Goal: Task Accomplishment & Management: Use online tool/utility

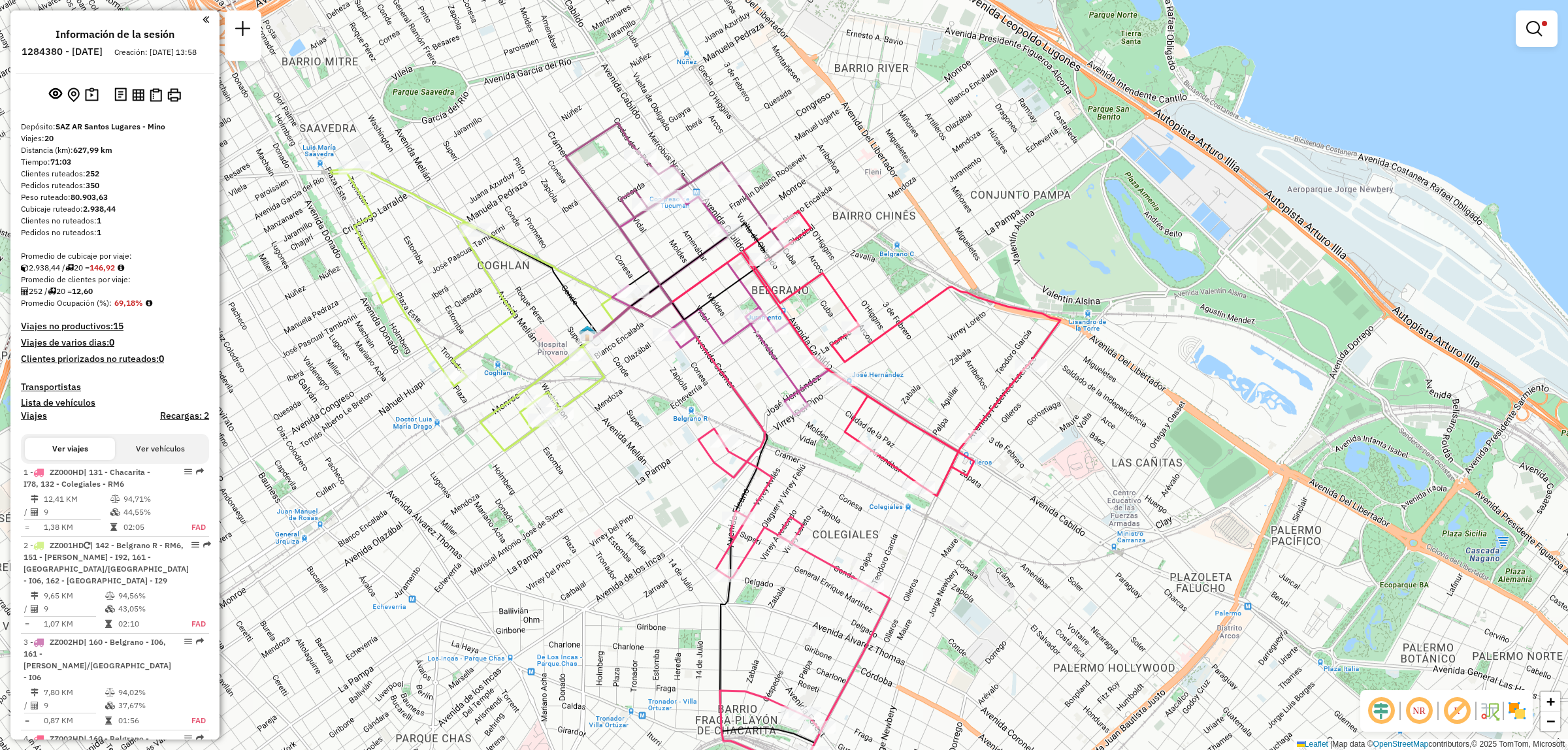
drag, startPoint x: 794, startPoint y: 713, endPoint x: 734, endPoint y: 497, distance: 224.2
click at [734, 497] on div "Limpiar filtros Ventana de servicio Día de servicio Capacidad Transportistas Ve…" at bounding box center [784, 375] width 1568 height 750
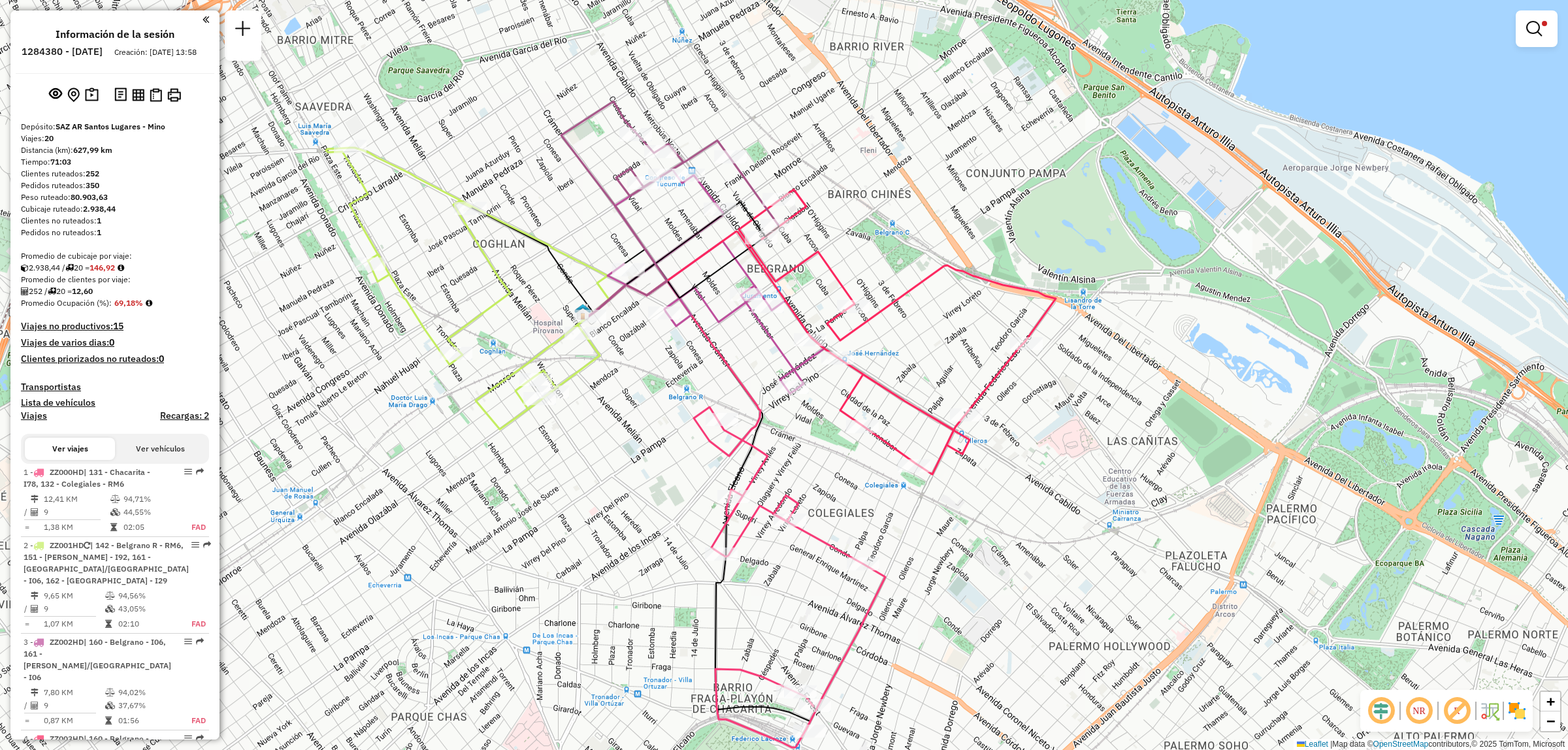
drag, startPoint x: 716, startPoint y: 449, endPoint x: 710, endPoint y: 485, distance: 36.5
click at [710, 485] on div "Limpiar filtros Ventana de servicio Día de servicio Capacidad Transportistas Ve…" at bounding box center [784, 375] width 1568 height 750
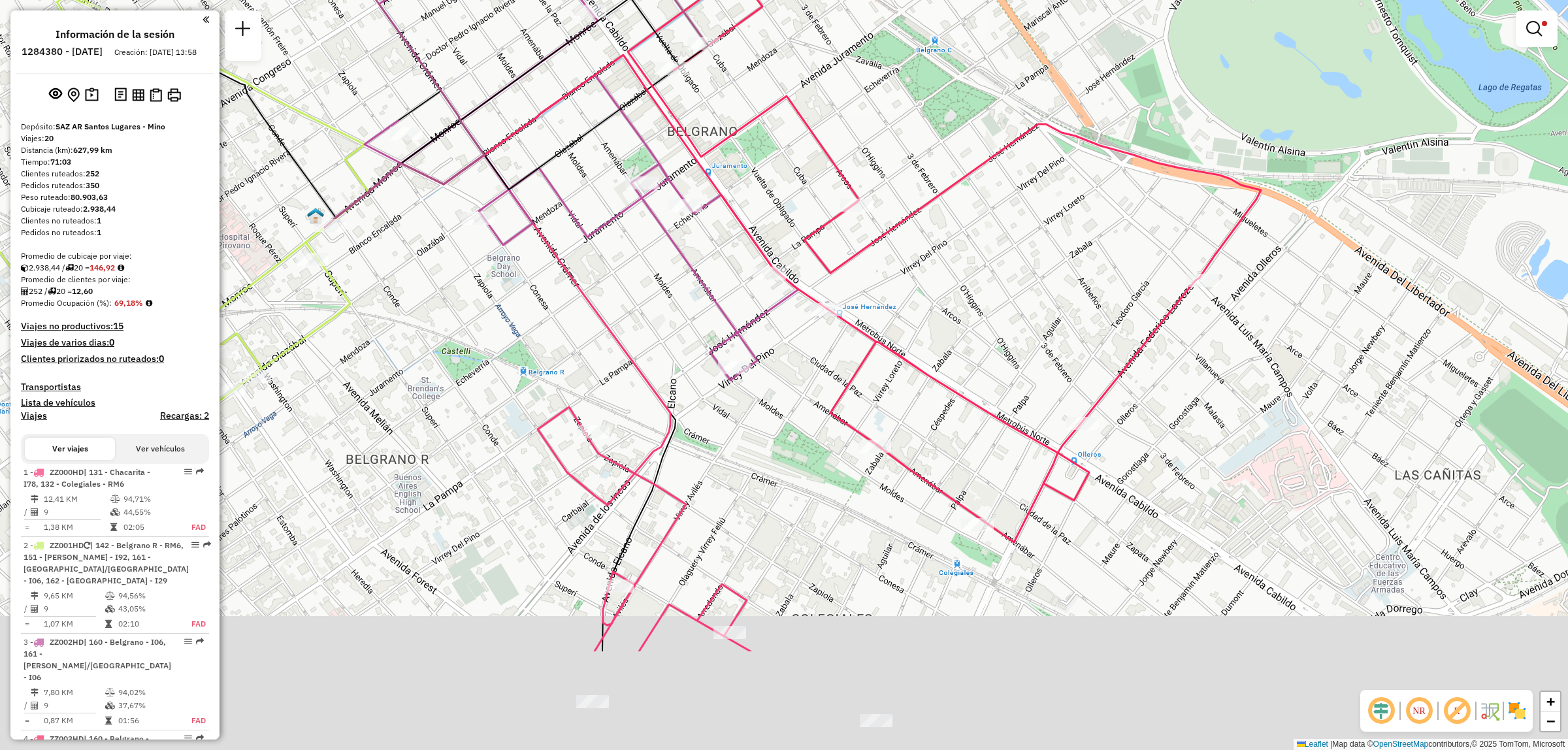
drag, startPoint x: 687, startPoint y: 495, endPoint x: 600, endPoint y: 174, distance: 332.6
click at [596, 156] on div "Limpiar filtros Ventana de servicio Día de servicio Capacidad Transportistas Ve…" at bounding box center [784, 375] width 1568 height 750
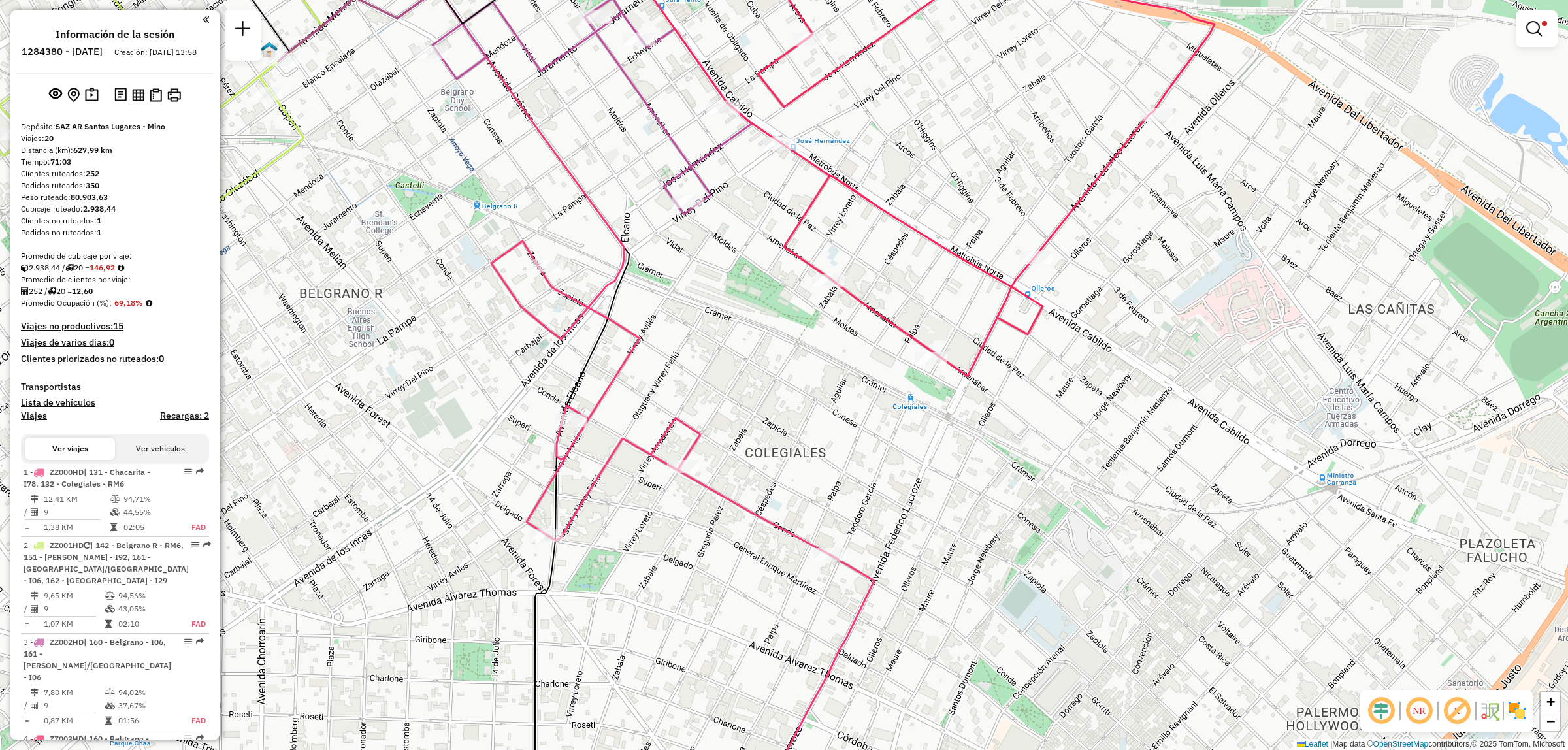
drag, startPoint x: 612, startPoint y: 387, endPoint x: 608, endPoint y: 163, distance: 224.0
click at [608, 164] on div "Limpiar filtros Ventana de servicio Día de servicio Capacidad Transportistas Ve…" at bounding box center [784, 375] width 1568 height 750
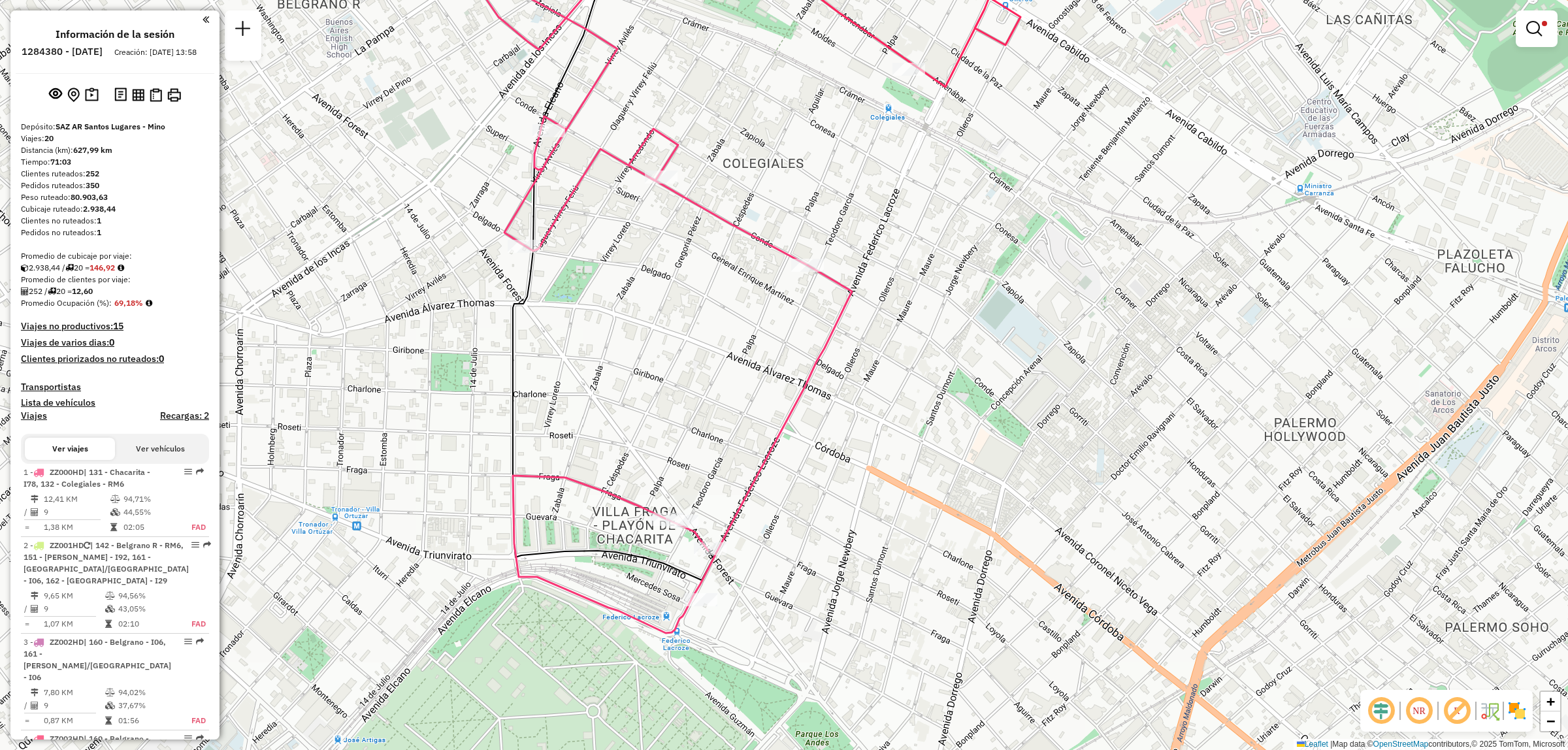
drag, startPoint x: 647, startPoint y: 355, endPoint x: 655, endPoint y: 364, distance: 12.0
click at [654, 366] on div "Ruta 1 - Placa ZZ000HD 0000394401 - Asociacion Civil Body In Line Club Limpiar …" at bounding box center [784, 375] width 1568 height 750
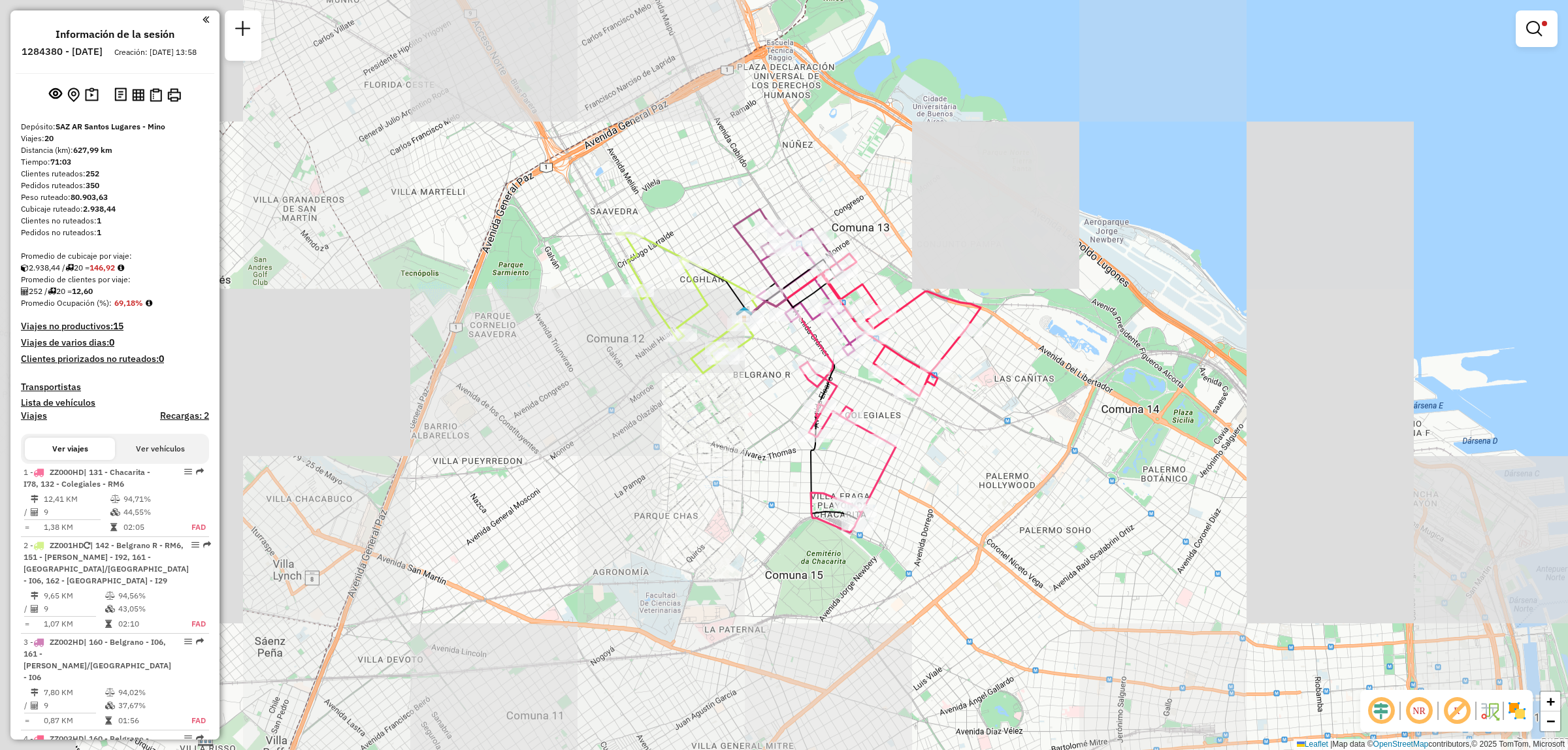
drag, startPoint x: 712, startPoint y: 275, endPoint x: 813, endPoint y: 384, distance: 148.6
click at [809, 370] on div "Limpiar filtros Ventana de servicio Día de servicio Capacidad Transportistas Ve…" at bounding box center [784, 375] width 1568 height 750
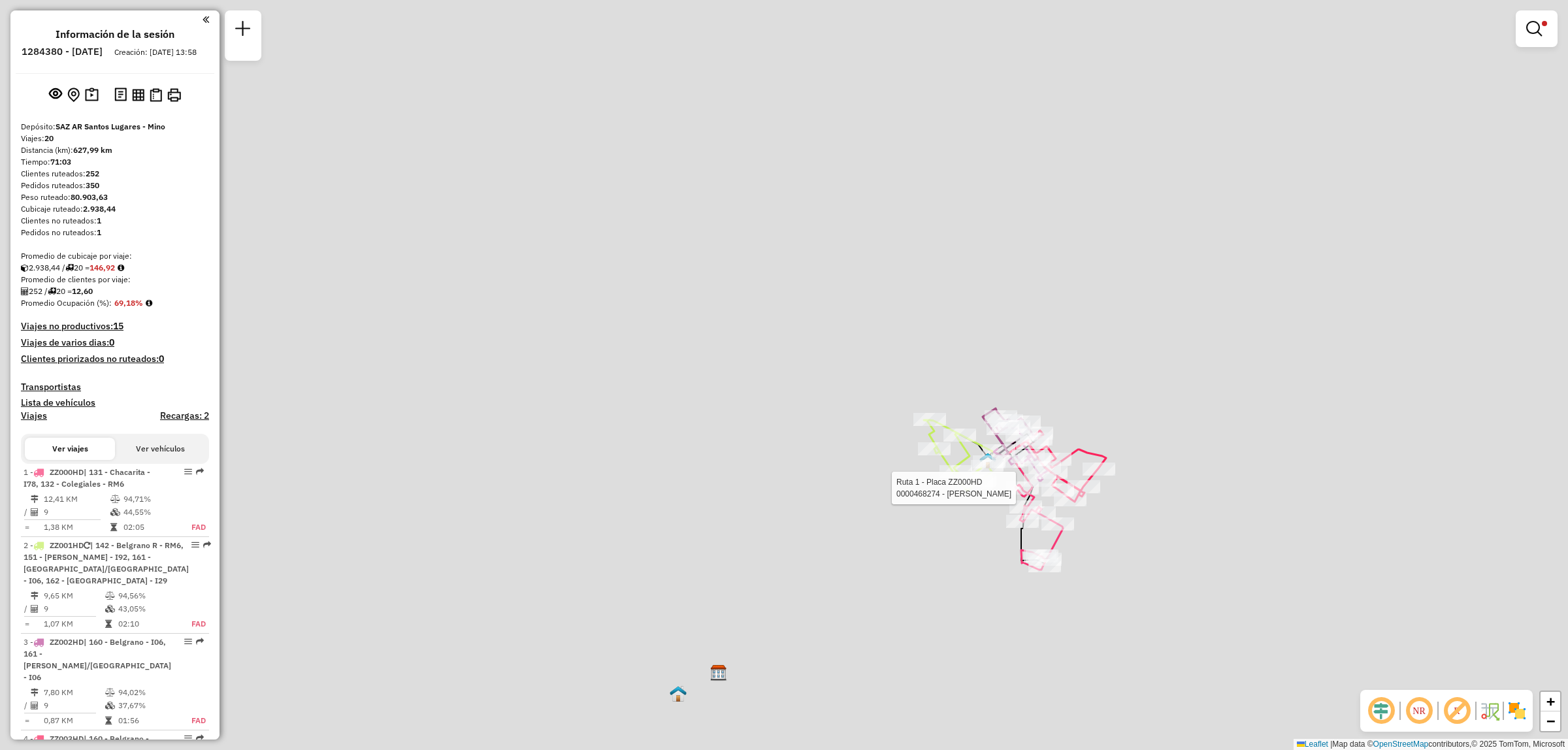
drag, startPoint x: 1033, startPoint y: 498, endPoint x: 1000, endPoint y: 471, distance: 42.6
click at [1020, 488] on icon at bounding box center [1041, 529] width 43 height 82
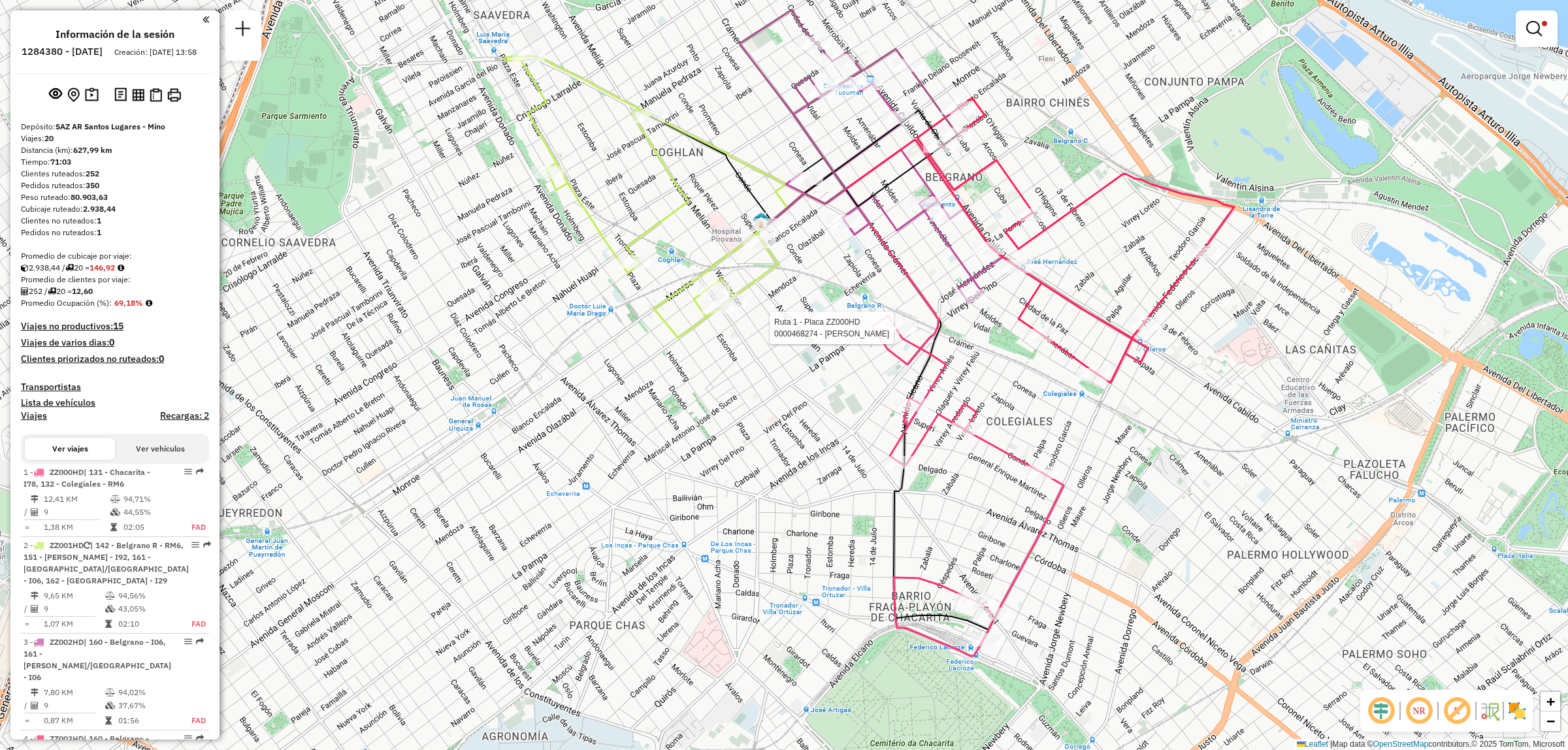
drag, startPoint x: 843, startPoint y: 381, endPoint x: 820, endPoint y: 394, distance: 26.4
click at [820, 394] on div "Ruta 1 - Placa ZZ000HD 0000468274 - [PERSON_NAME] Limpiar filtros Ventana de se…" at bounding box center [784, 375] width 1568 height 750
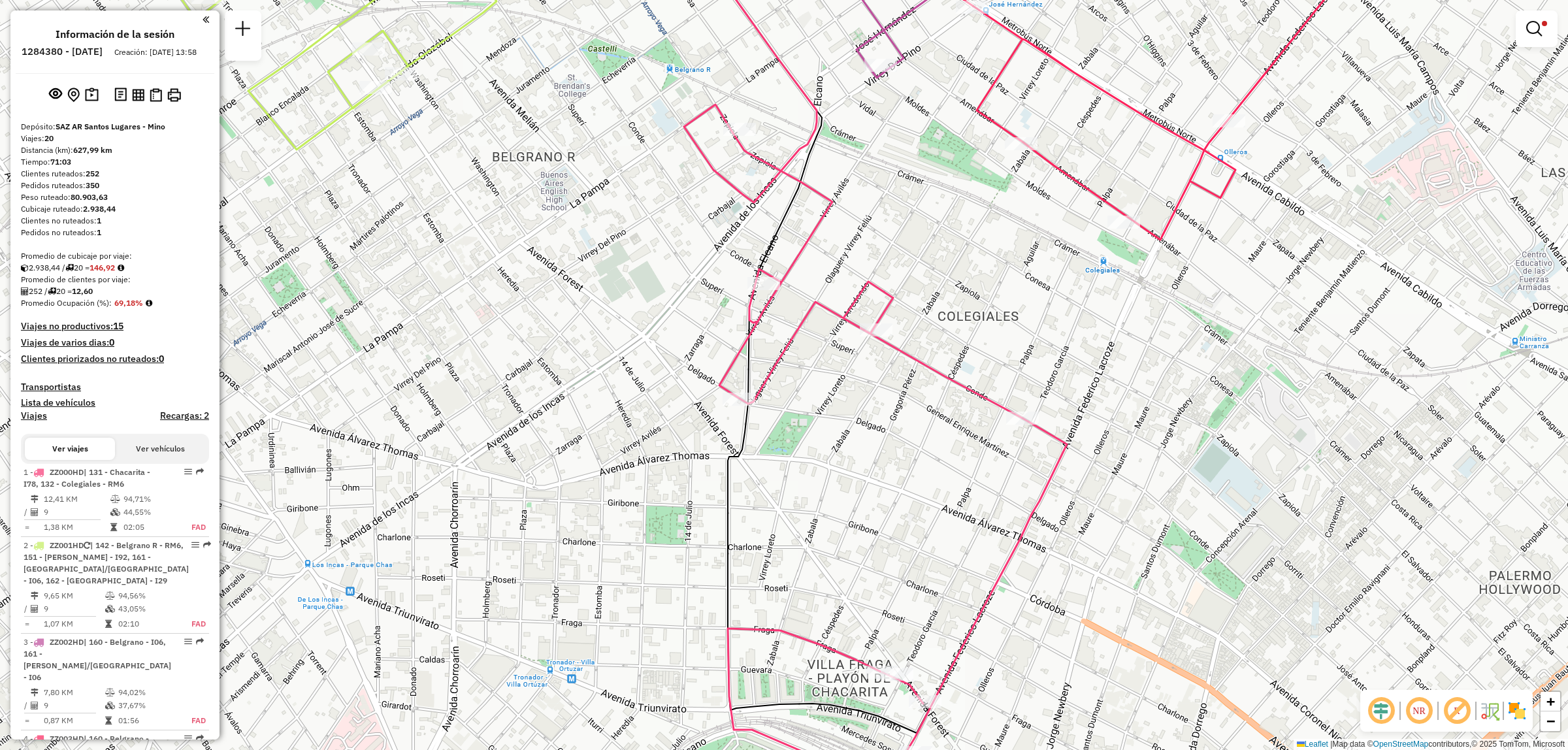
drag, startPoint x: 933, startPoint y: 671, endPoint x: 925, endPoint y: 580, distance: 91.4
click at [926, 587] on div "Ruta 1 - Placa ZZ000HD 0000065765 - Forest G.N.C S.A Limpiar filtros Ventana de…" at bounding box center [784, 375] width 1568 height 750
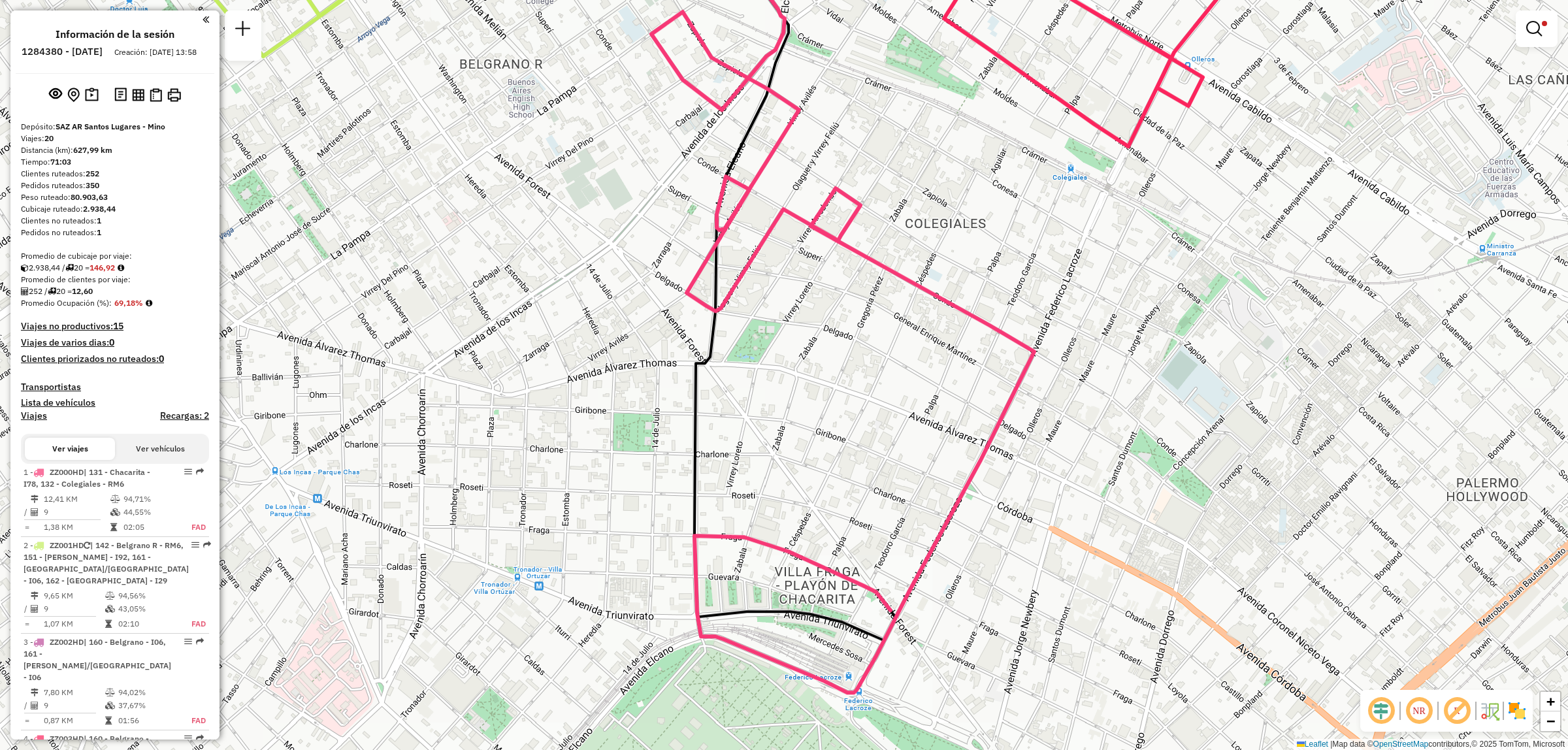
drag, startPoint x: 916, startPoint y: 507, endPoint x: 928, endPoint y: 559, distance: 53.4
click at [926, 556] on div "Limpiar filtros Ventana de servicio Día de servicio Capacidad Transportistas Ve…" at bounding box center [784, 375] width 1568 height 750
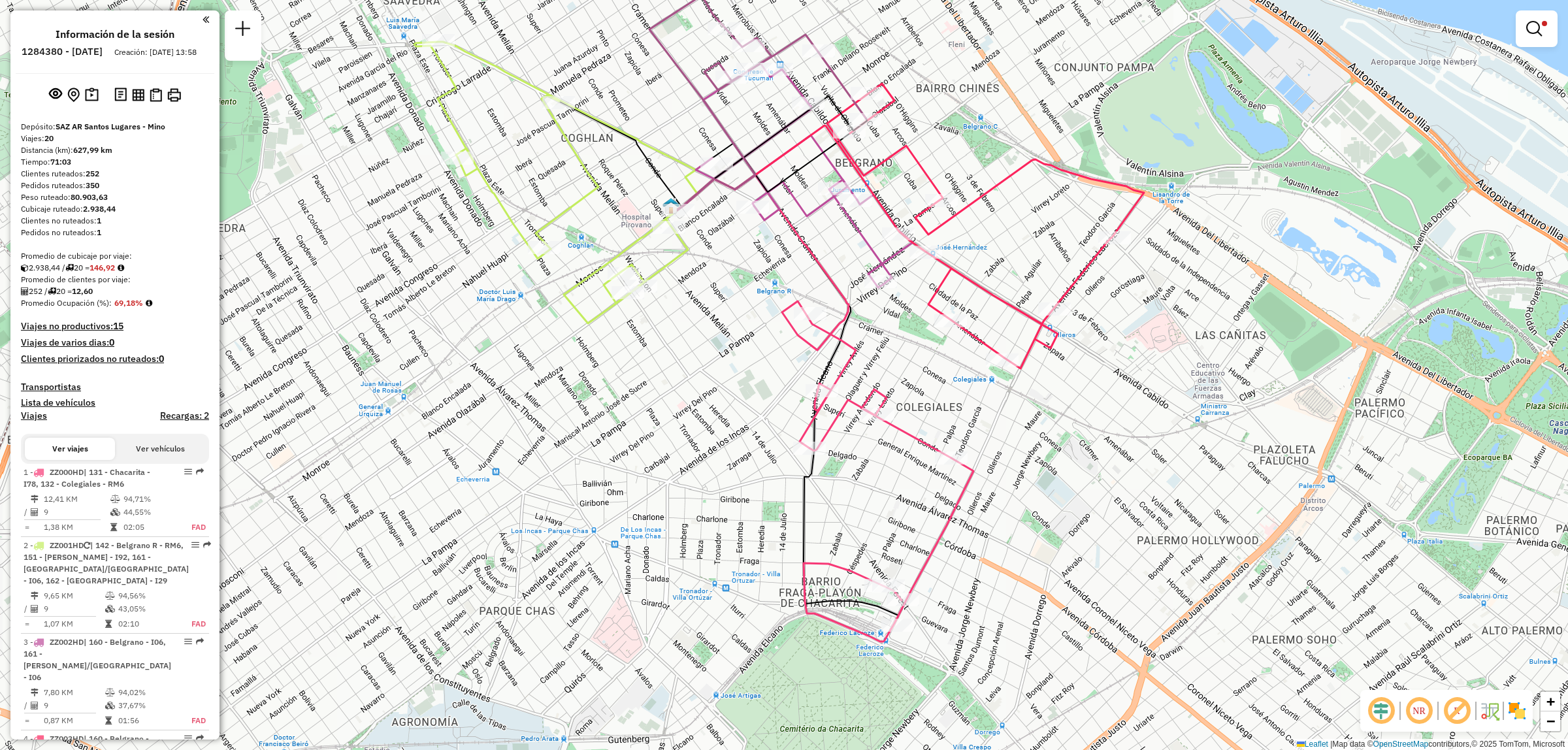
click at [804, 341] on div "Ruta 1 - Placa ZZ000HD 0000468274 - [PERSON_NAME] Limpiar filtros Ventana de se…" at bounding box center [784, 375] width 1568 height 750
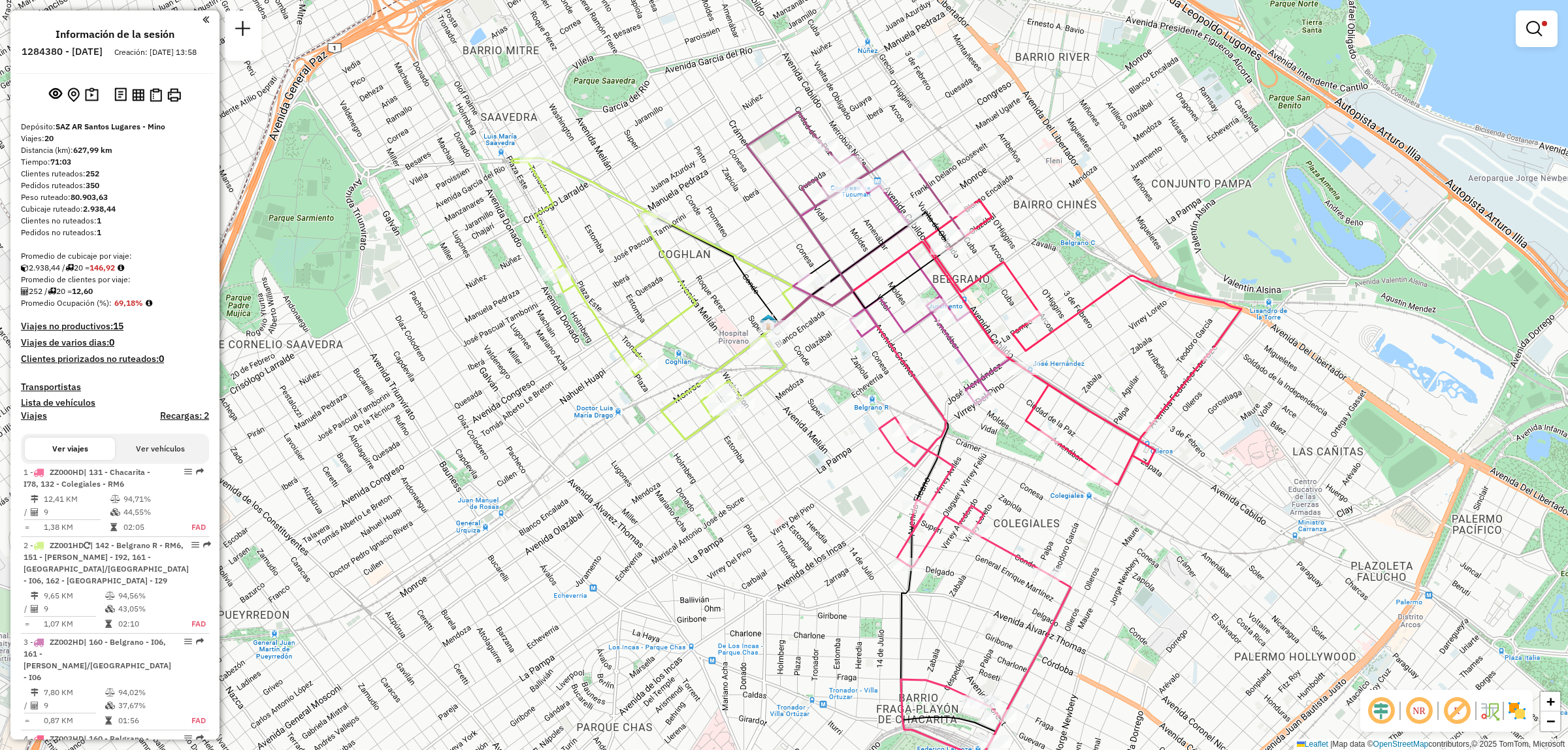
drag, startPoint x: 991, startPoint y: 560, endPoint x: 980, endPoint y: 603, distance: 44.4
click at [980, 603] on div "Limpiar filtros Ventana de servicio Día de servicio Capacidad Transportistas Ve…" at bounding box center [784, 375] width 1568 height 750
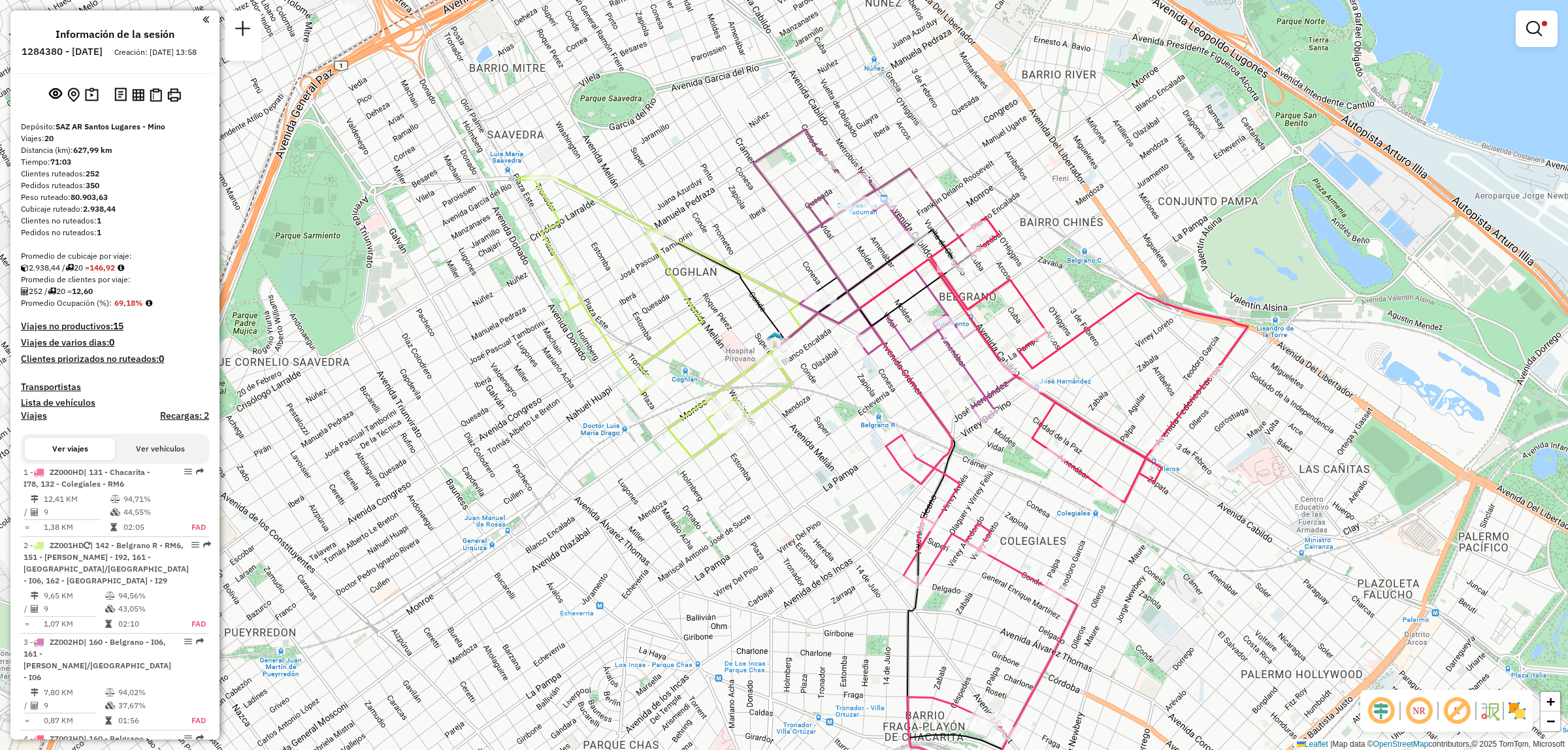
drag, startPoint x: 941, startPoint y: 657, endPoint x: 929, endPoint y: 589, distance: 69.1
click at [931, 589] on div "Limpiar filtros Ventana de servicio Día de servicio Capacidad Transportistas Ve…" at bounding box center [784, 375] width 1568 height 750
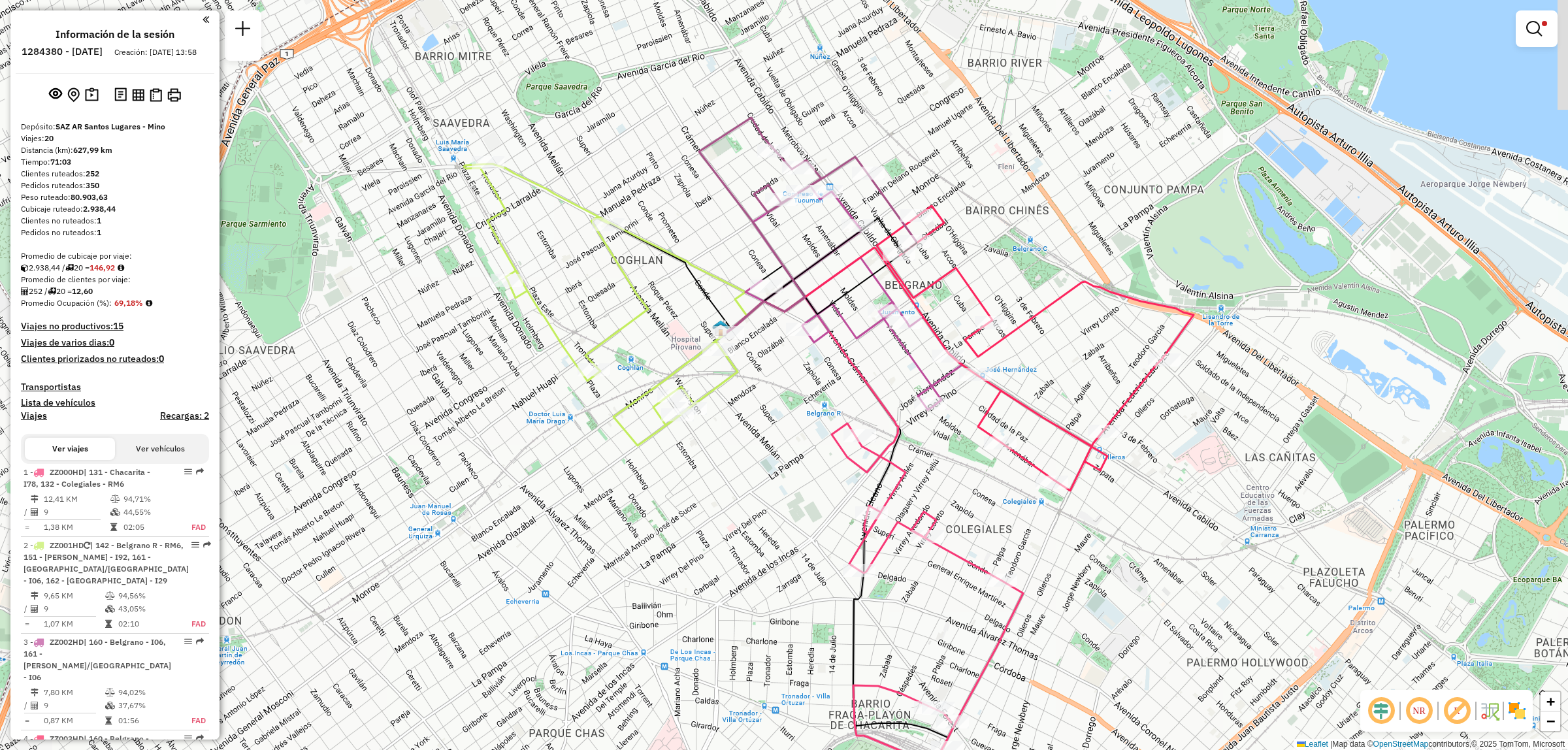
drag, startPoint x: 931, startPoint y: 622, endPoint x: 924, endPoint y: 629, distance: 9.9
click at [925, 629] on div "Limpiar filtros Ventana de servicio Día de servicio Capacidad Transportistas Ve…" at bounding box center [784, 375] width 1568 height 750
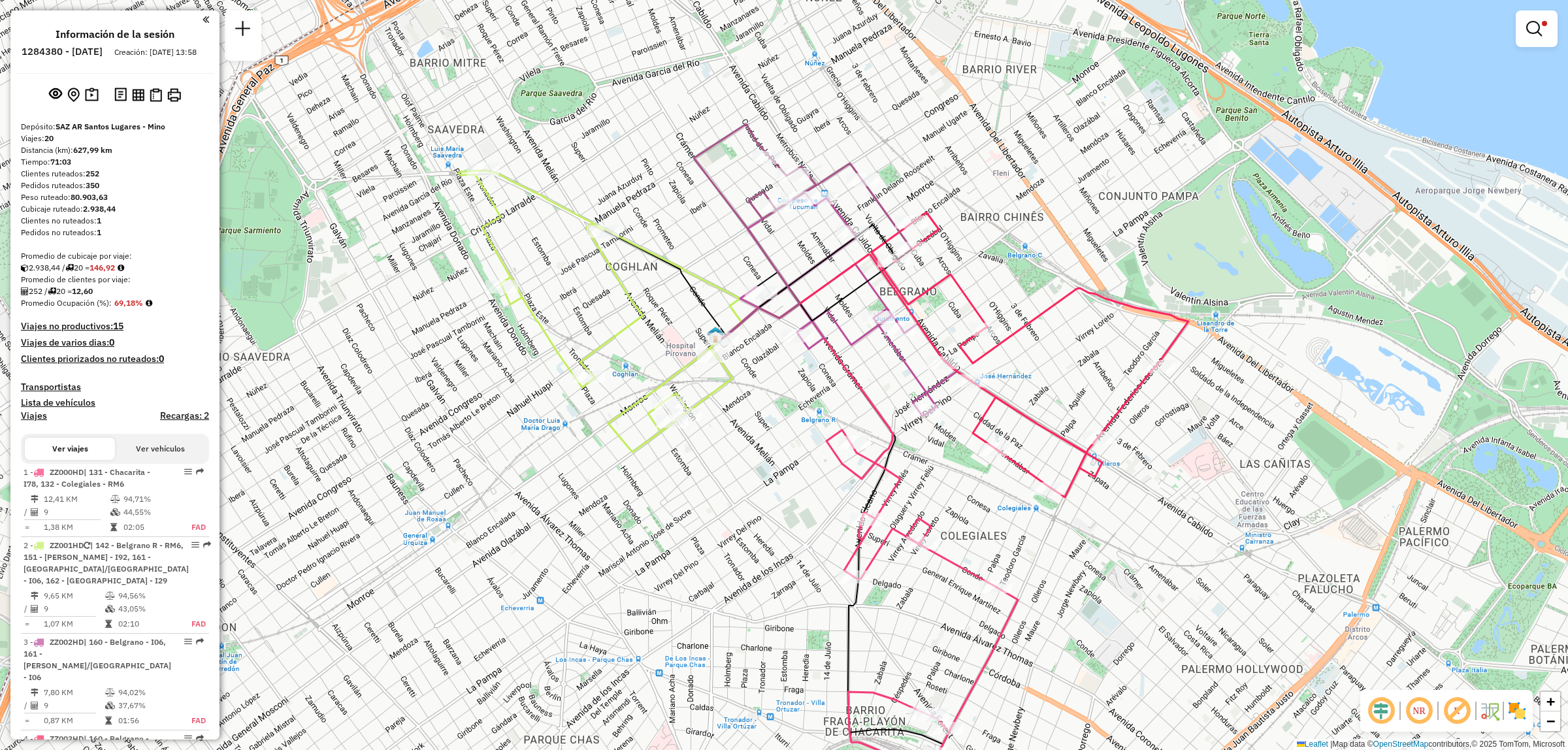
drag, startPoint x: 926, startPoint y: 451, endPoint x: 900, endPoint y: 481, distance: 39.7
click at [900, 481] on div "Limpiar filtros Ventana de servicio Día de servicio Capacidad Transportistas Ve…" at bounding box center [784, 375] width 1568 height 750
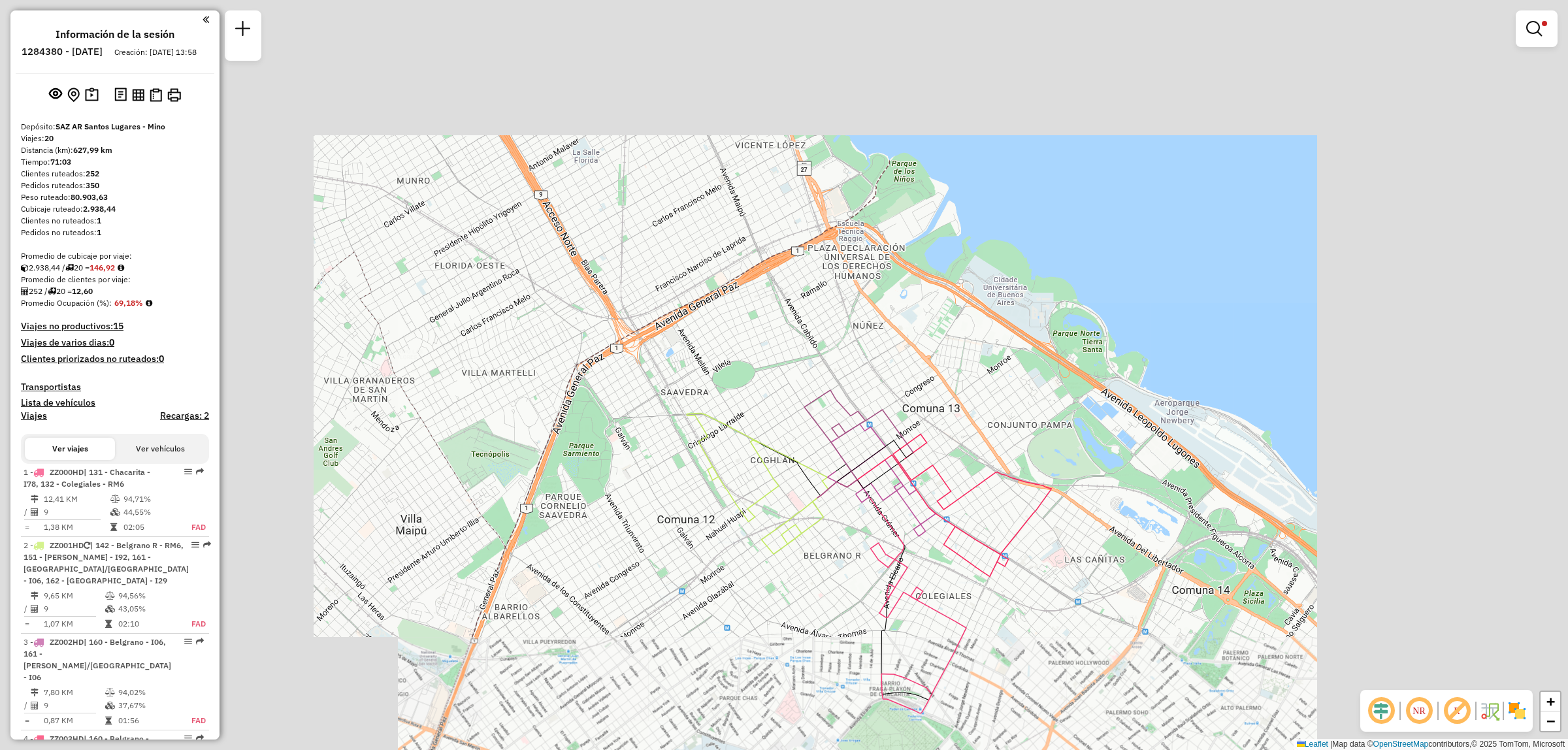
drag, startPoint x: 931, startPoint y: 587, endPoint x: 919, endPoint y: 562, distance: 27.7
click at [922, 567] on div "Limpiar filtros Ventana de servicio Día de servicio Capacidad Transportistas Ve…" at bounding box center [784, 375] width 1568 height 750
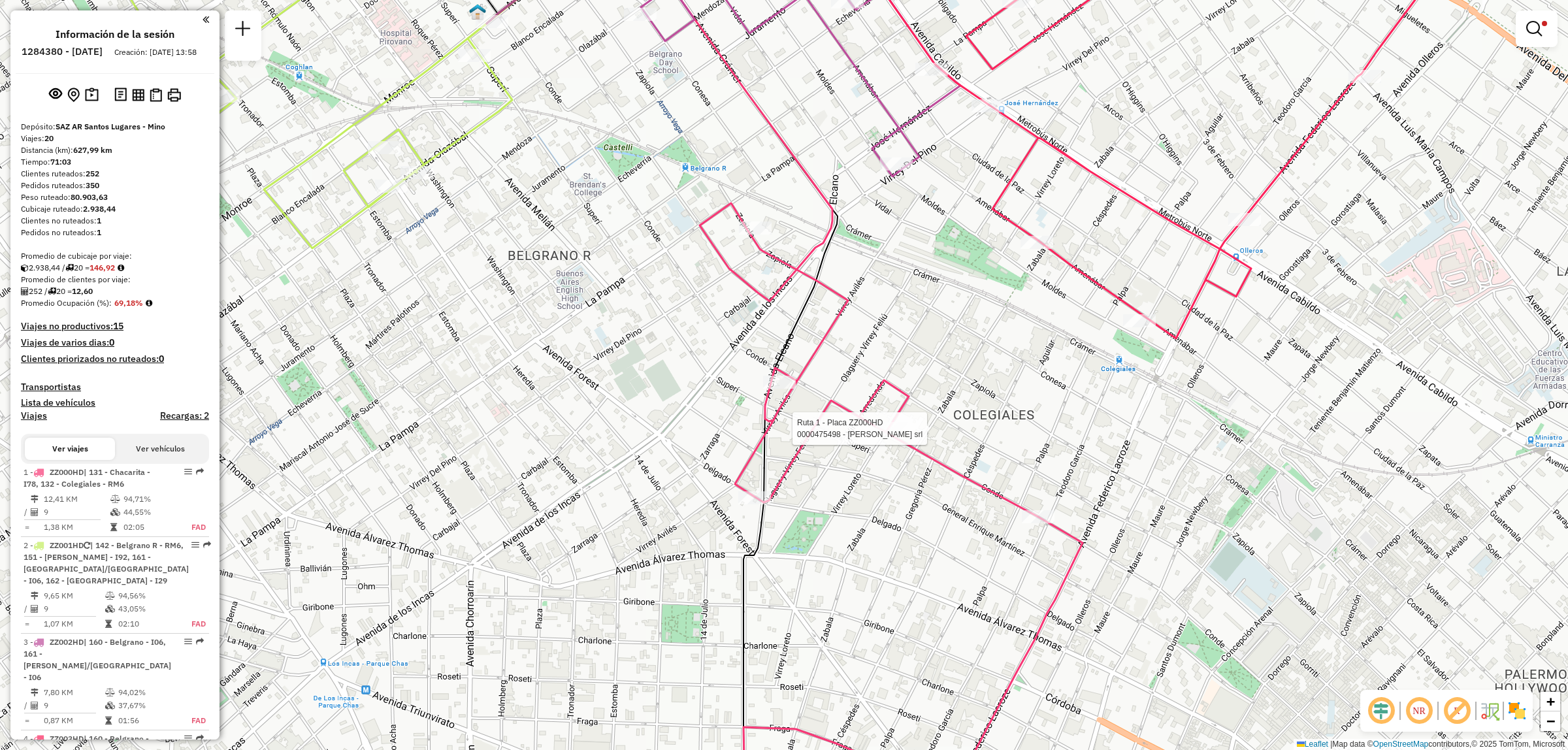
drag, startPoint x: 920, startPoint y: 579, endPoint x: 870, endPoint y: 370, distance: 214.9
click at [874, 394] on div "Ruta 1 - Placa ZZ000HD 0000475498 - [PERSON_NAME] srl Limpiar filtros Ventana d…" at bounding box center [784, 375] width 1568 height 750
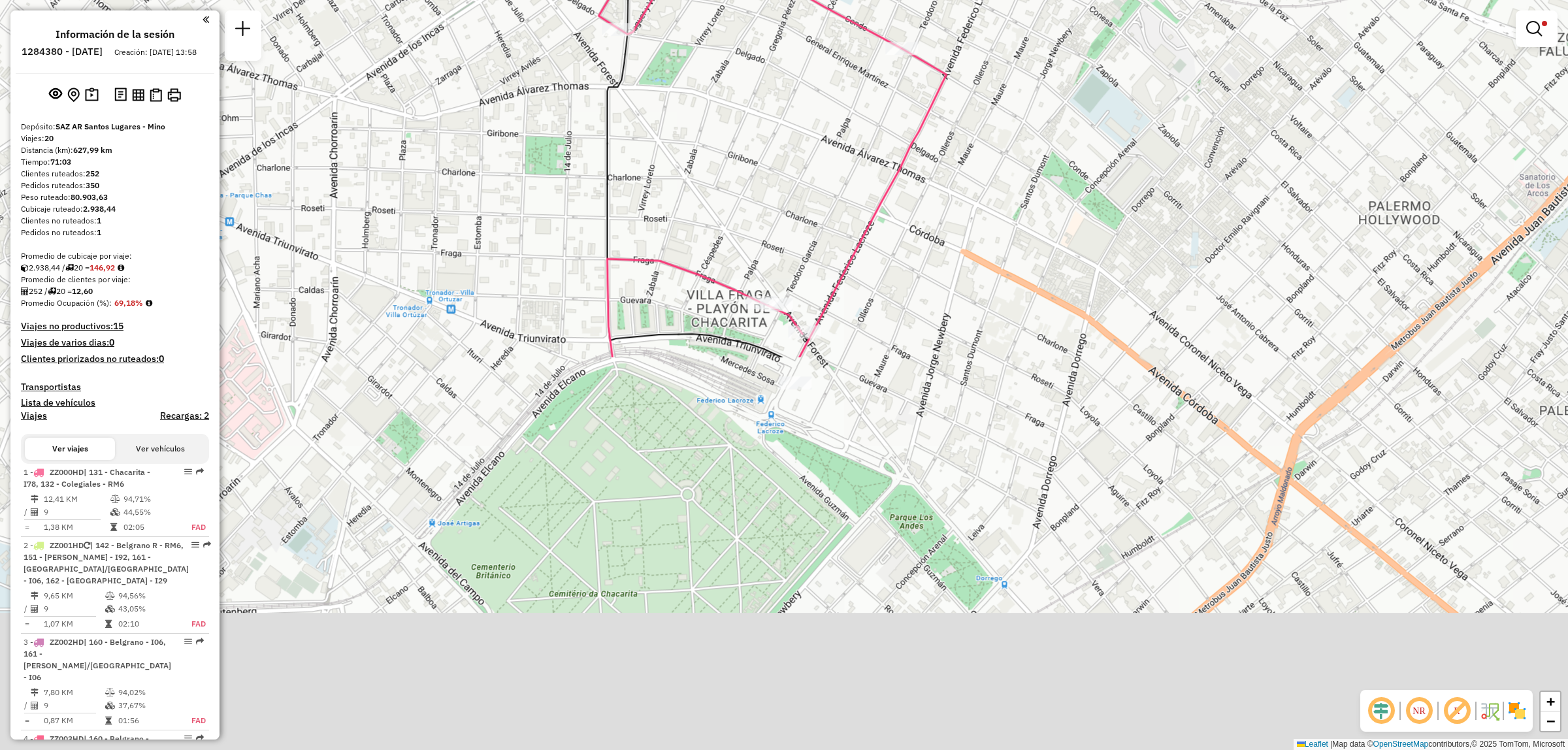
click at [885, 504] on div "Ruta 1 - Placa ZZ000HD 0000475498 - [PERSON_NAME] srl Limpiar filtros Ventana d…" at bounding box center [784, 375] width 1568 height 750
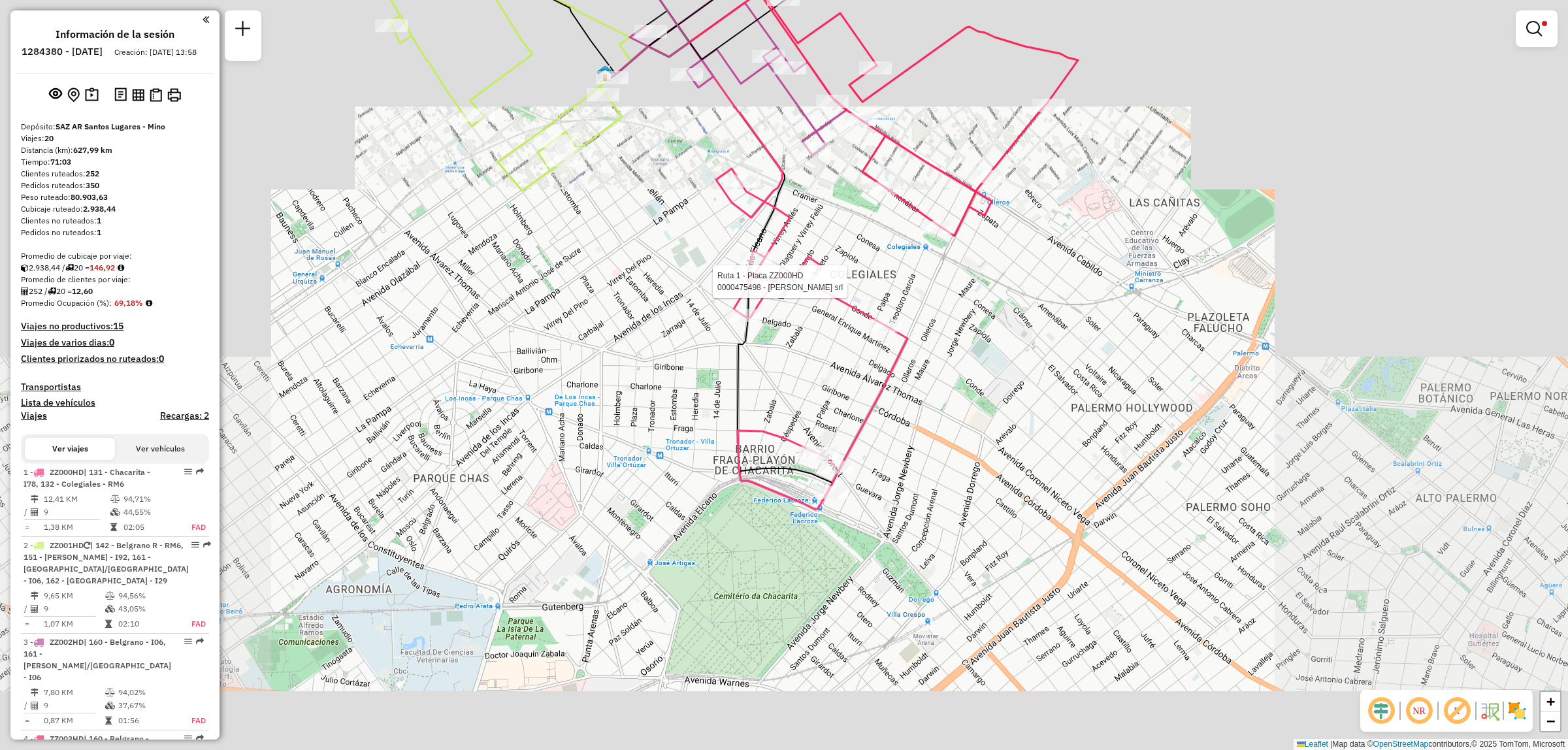
drag, startPoint x: 899, startPoint y: 397, endPoint x: 894, endPoint y: 416, distance: 19.6
click at [896, 413] on div "Ruta 1 - Placa ZZ000HD 0000475498 - [PERSON_NAME] srl Limpiar filtros Ventana d…" at bounding box center [784, 375] width 1568 height 750
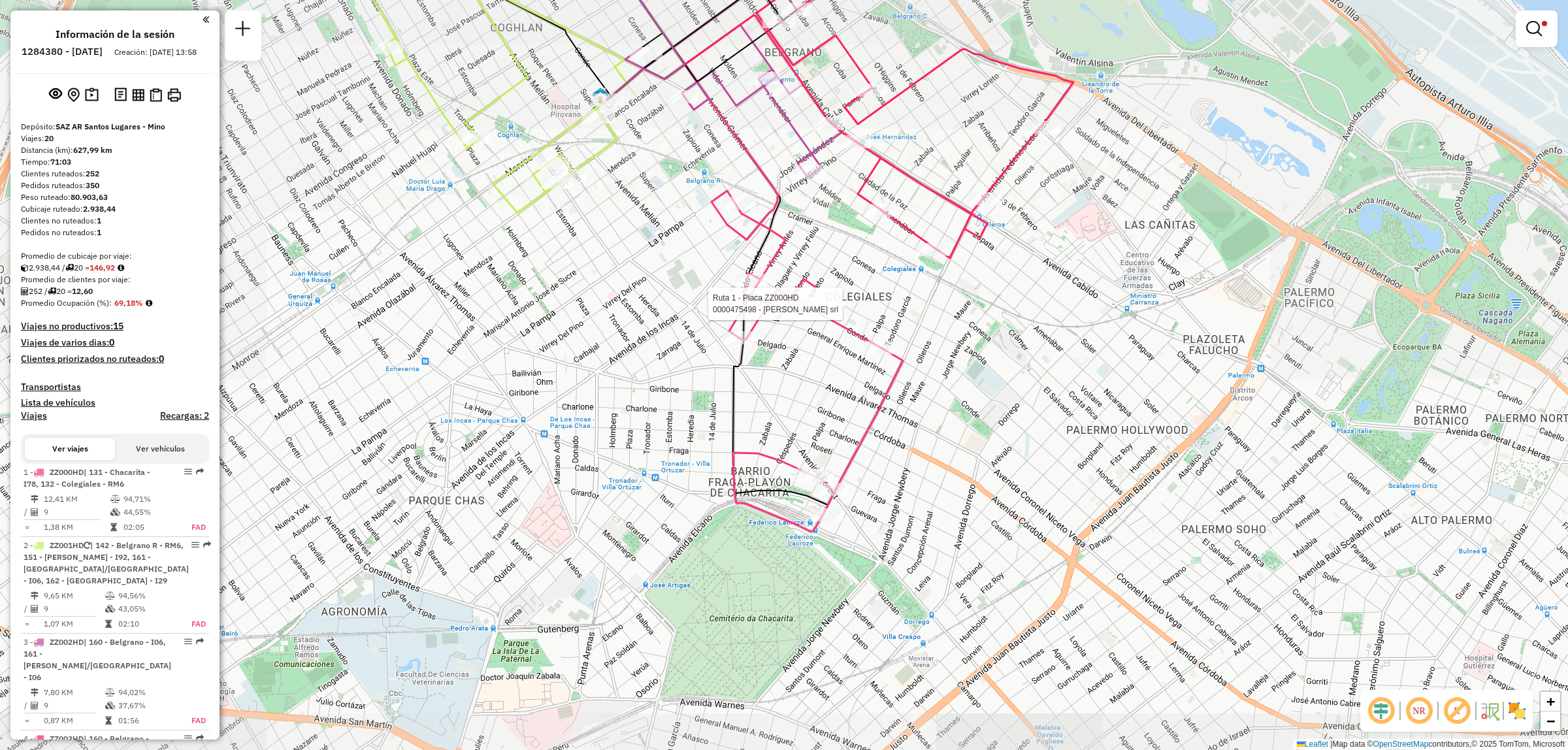
drag, startPoint x: 903, startPoint y: 383, endPoint x: 897, endPoint y: 423, distance: 40.4
click at [897, 422] on div "Ruta 1 - Placa ZZ000HD 0000475498 - [PERSON_NAME] srl Limpiar filtros Ventana d…" at bounding box center [784, 375] width 1568 height 750
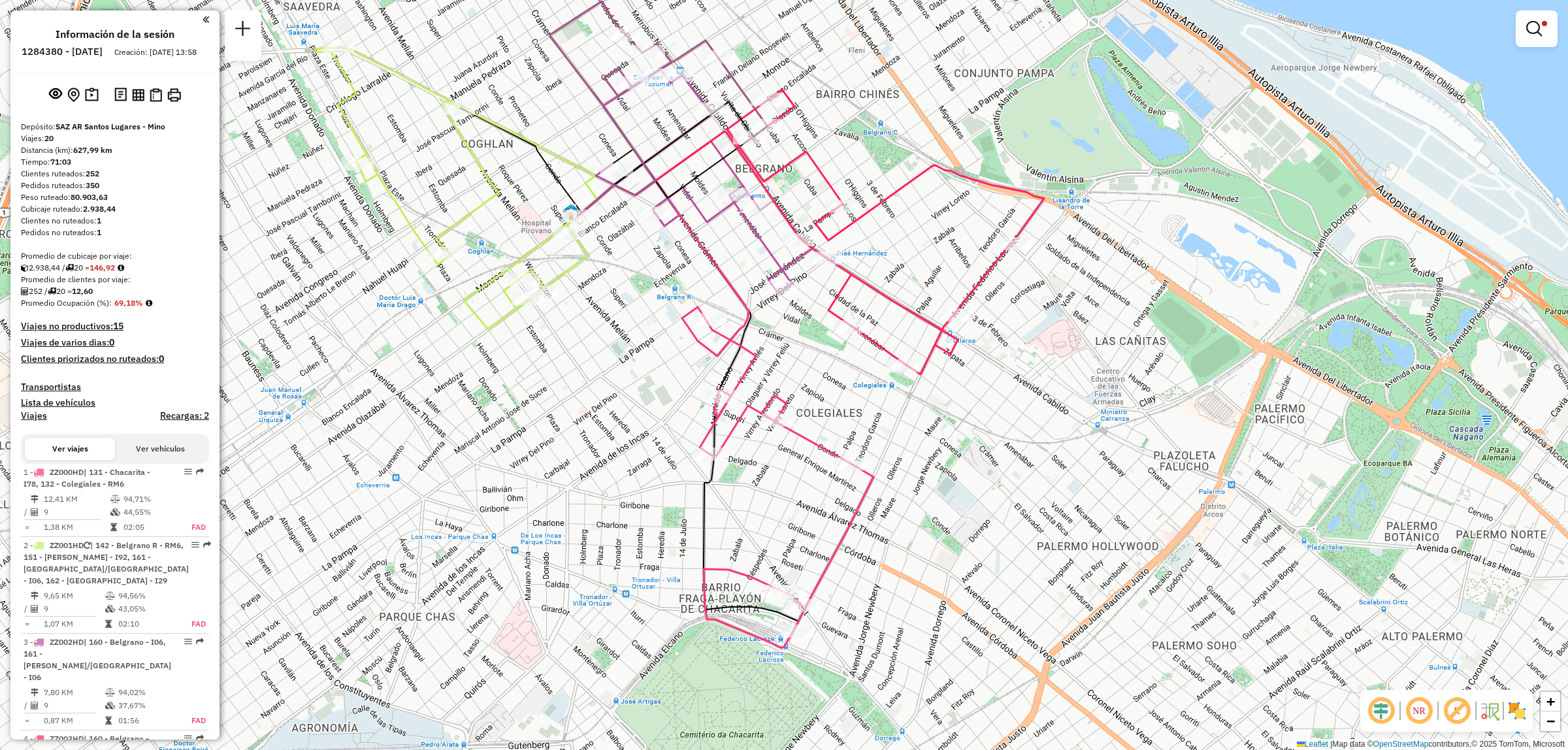
click at [774, 294] on div at bounding box center [781, 287] width 32 height 13
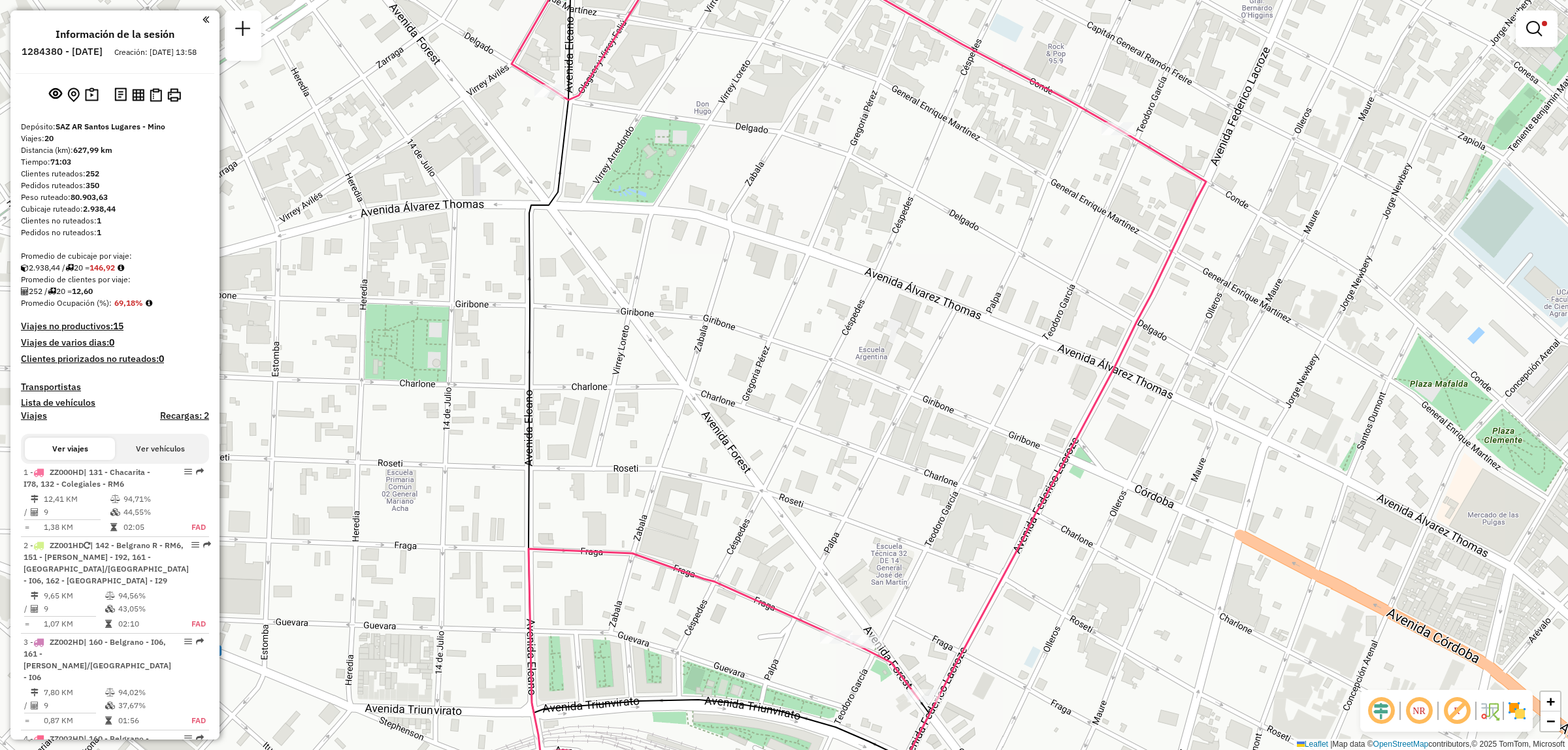
drag, startPoint x: 902, startPoint y: 701, endPoint x: 885, endPoint y: 481, distance: 220.7
click at [886, 487] on div "Limpiar filtros Ventana de servicio Día de servicio Capacidad Transportistas Ve…" at bounding box center [784, 375] width 1568 height 750
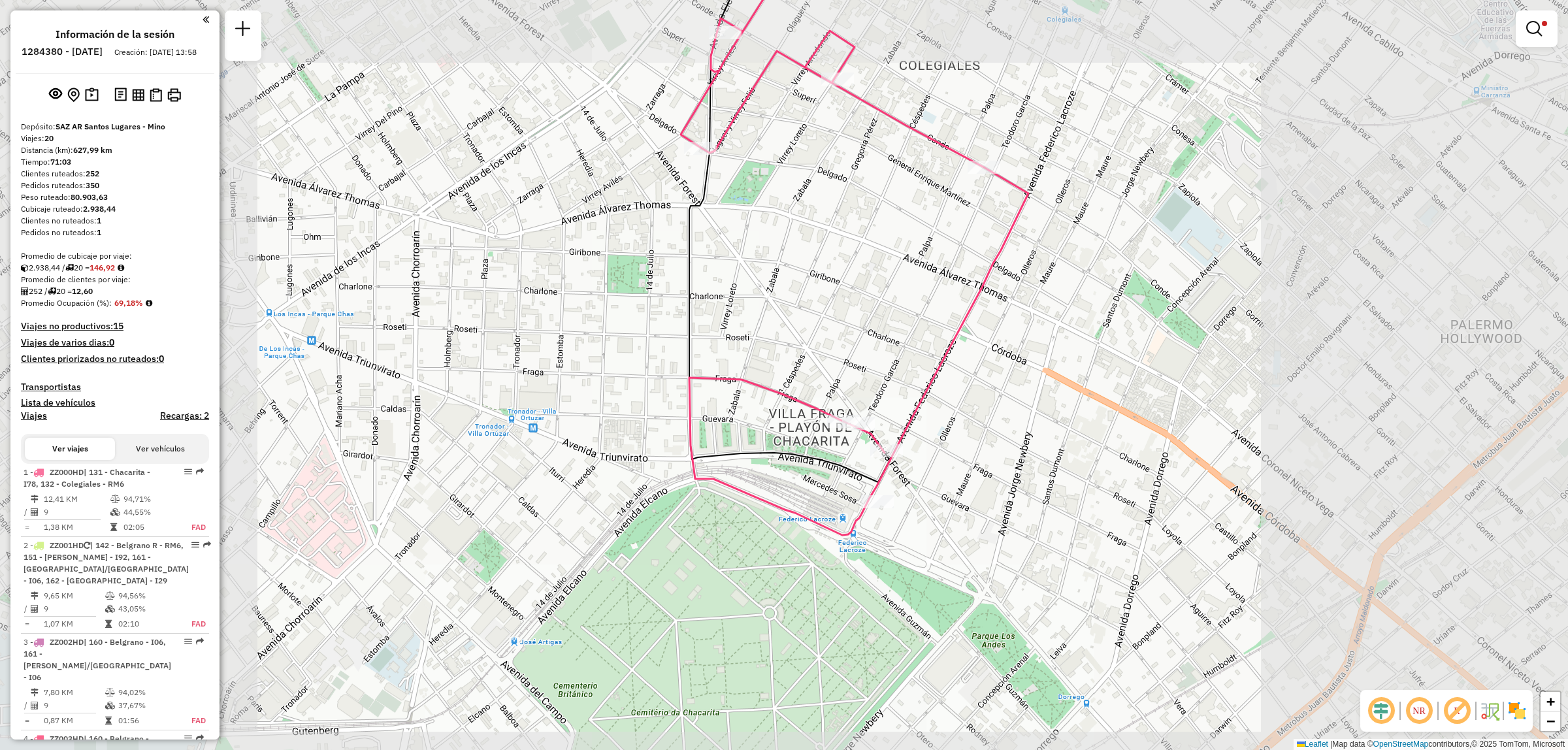
drag, startPoint x: 763, startPoint y: 227, endPoint x: 742, endPoint y: 357, distance: 131.7
click at [742, 354] on div "Limpiar filtros Ventana de servicio Día de servicio Capacidad Transportistas Ve…" at bounding box center [784, 375] width 1568 height 750
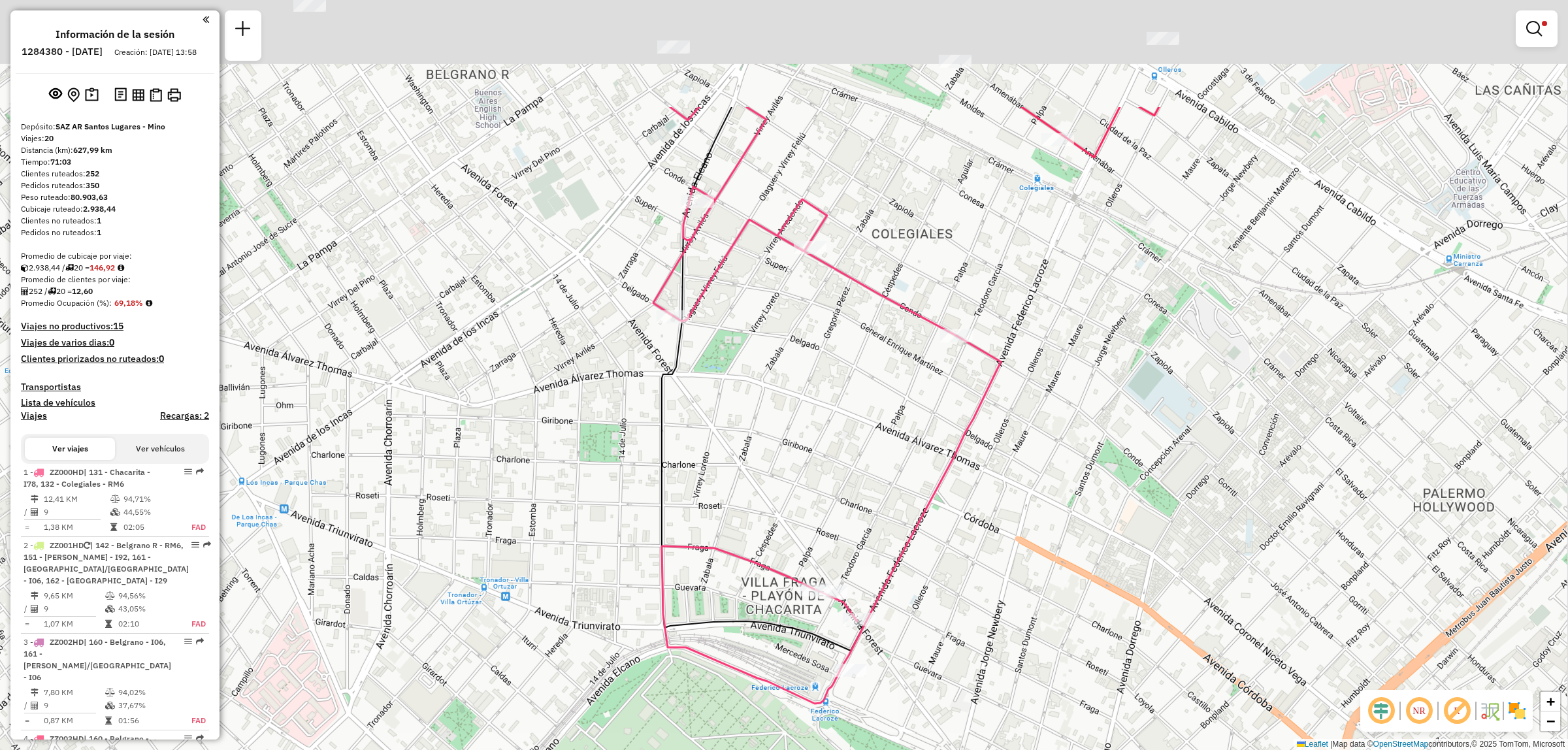
click at [762, 390] on div "Limpiar filtros Ventana de servicio Día de servicio Capacidad Transportistas Ve…" at bounding box center [784, 375] width 1568 height 750
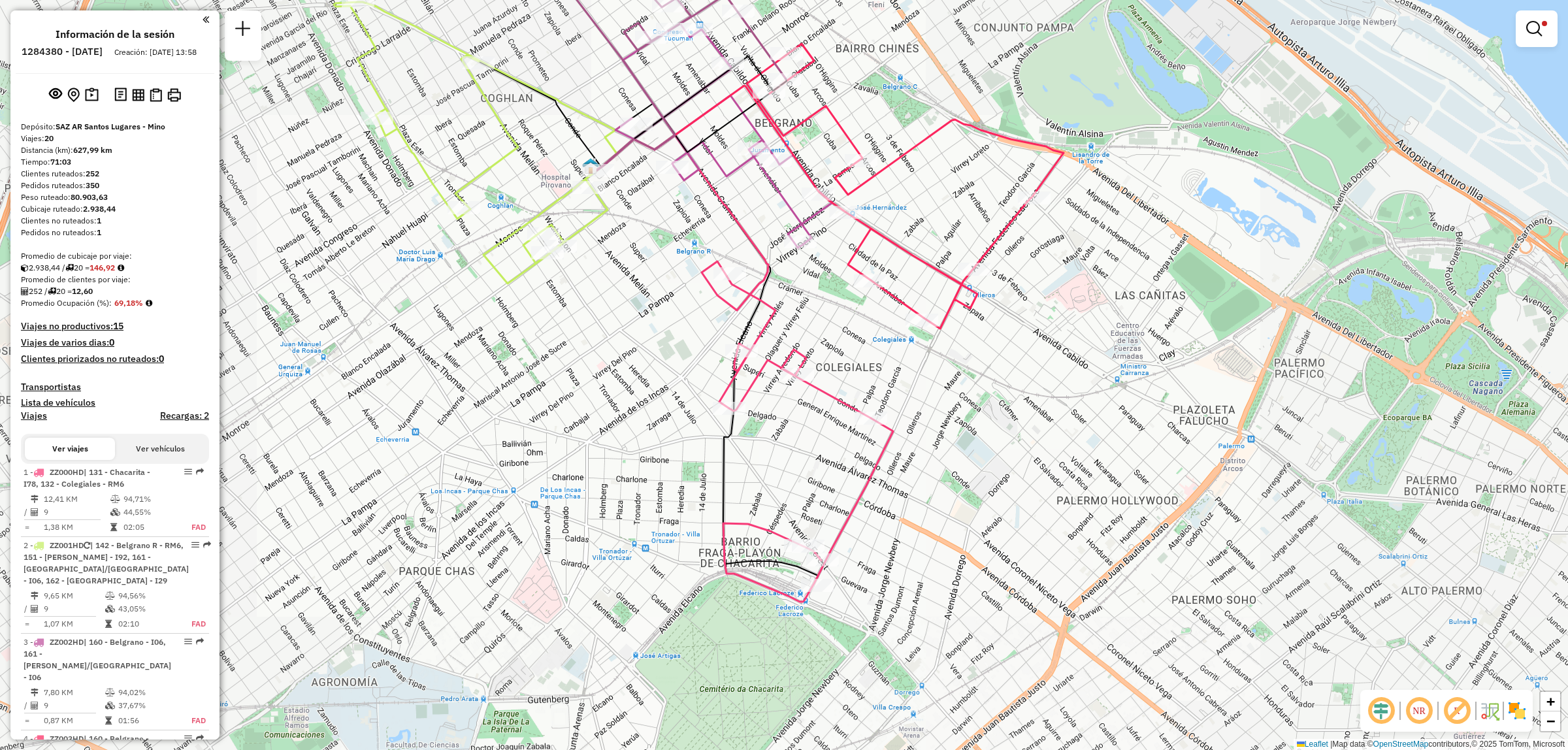
drag, startPoint x: 727, startPoint y: 238, endPoint x: 723, endPoint y: 275, distance: 37.2
click at [723, 275] on div "Limpiar filtros Ventana de servicio Día de servicio Capacidad Transportistas Ve…" at bounding box center [784, 375] width 1568 height 750
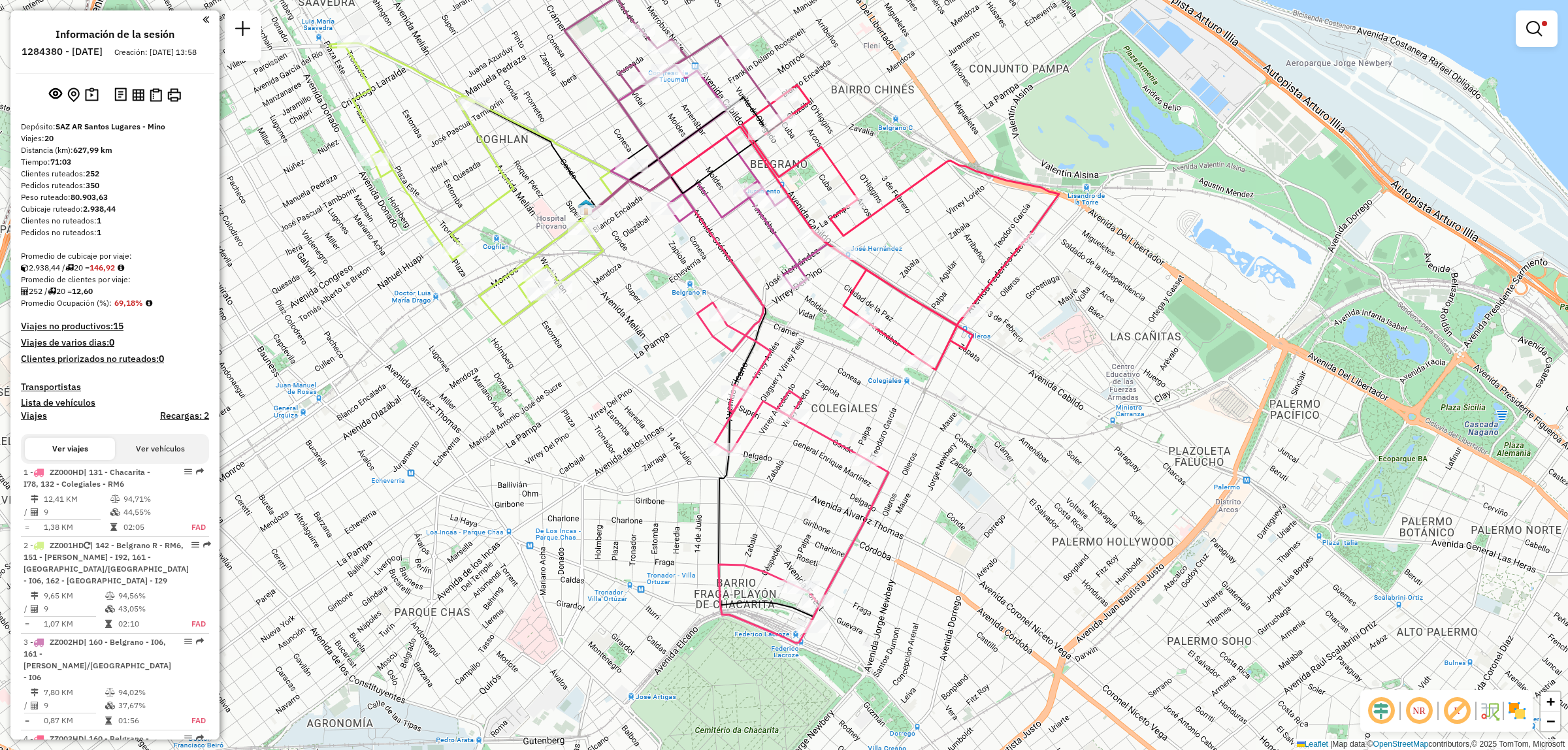
drag, startPoint x: 714, startPoint y: 261, endPoint x: 712, endPoint y: 311, distance: 50.0
click at [719, 314] on div "Ruta 3 - Placa ZZ002HD 0000473785 - [PERSON_NAME] N Limpiar filtros Ventana de …" at bounding box center [784, 375] width 1568 height 750
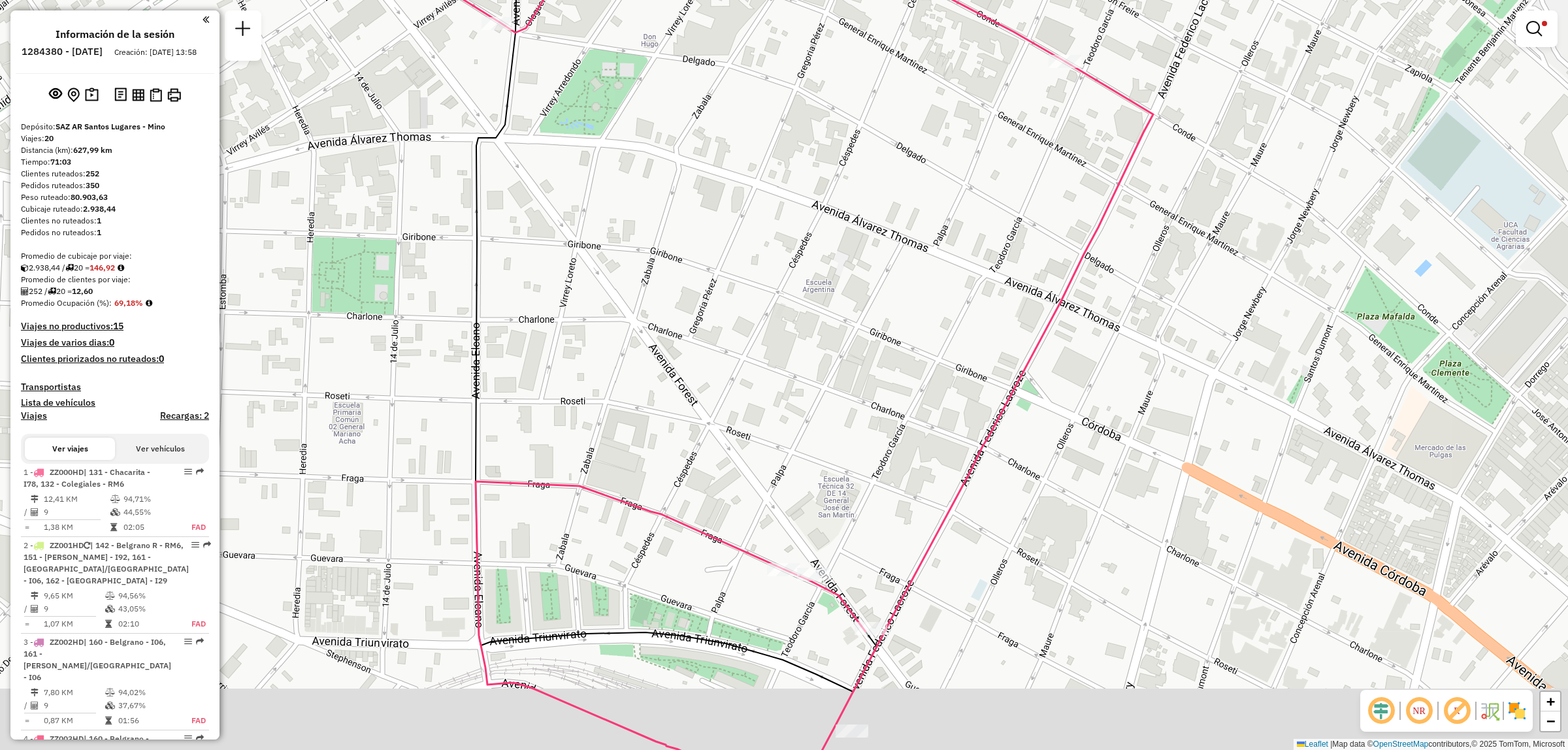
drag, startPoint x: 884, startPoint y: 671, endPoint x: 895, endPoint y: 497, distance: 174.3
click at [895, 497] on icon at bounding box center [806, 311] width 694 height 902
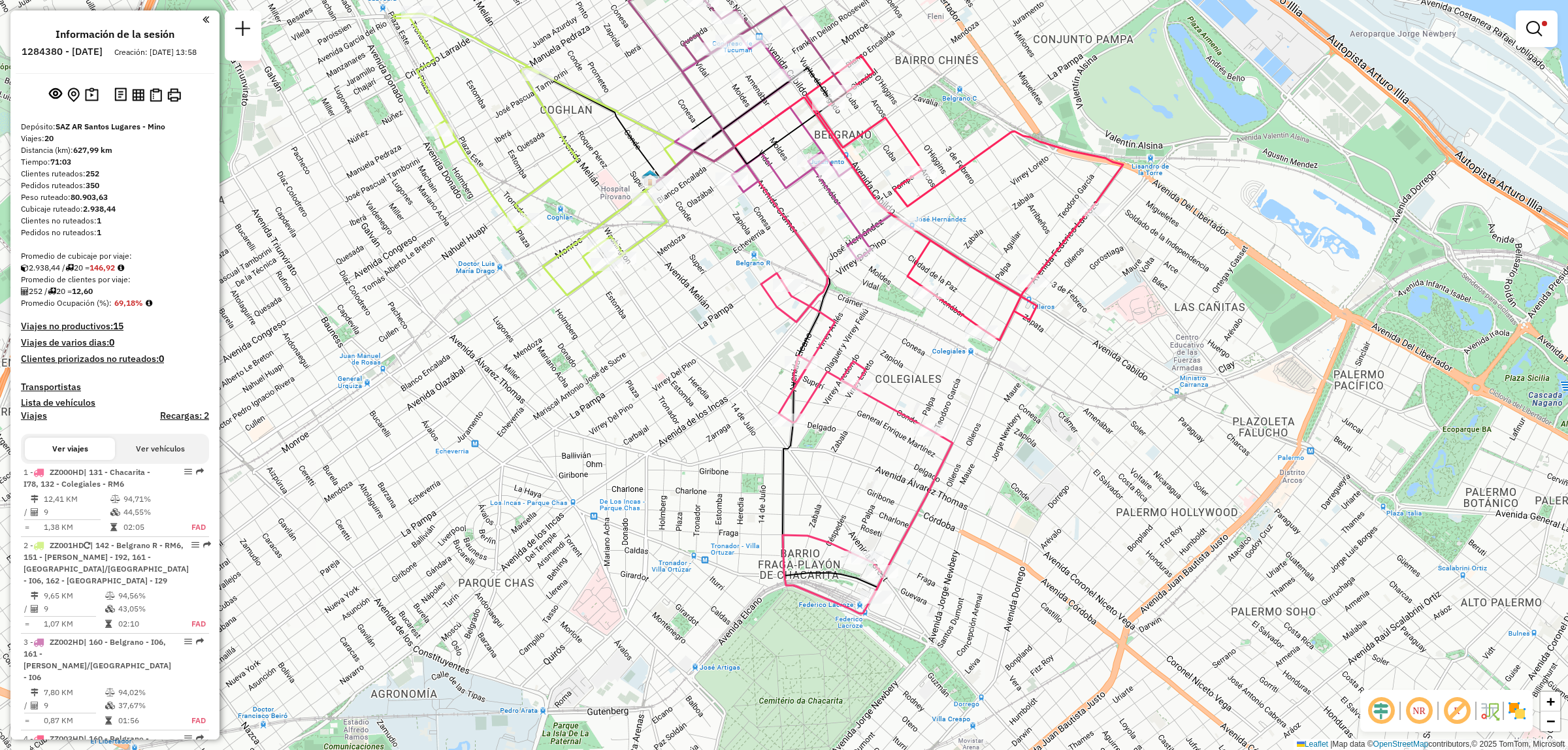
drag, startPoint x: 916, startPoint y: 448, endPoint x: 906, endPoint y: 539, distance: 91.5
click at [906, 539] on div "Limpiar filtros Ventana de servicio Día de servicio Capacidad Transportistas Ve…" at bounding box center [784, 375] width 1568 height 750
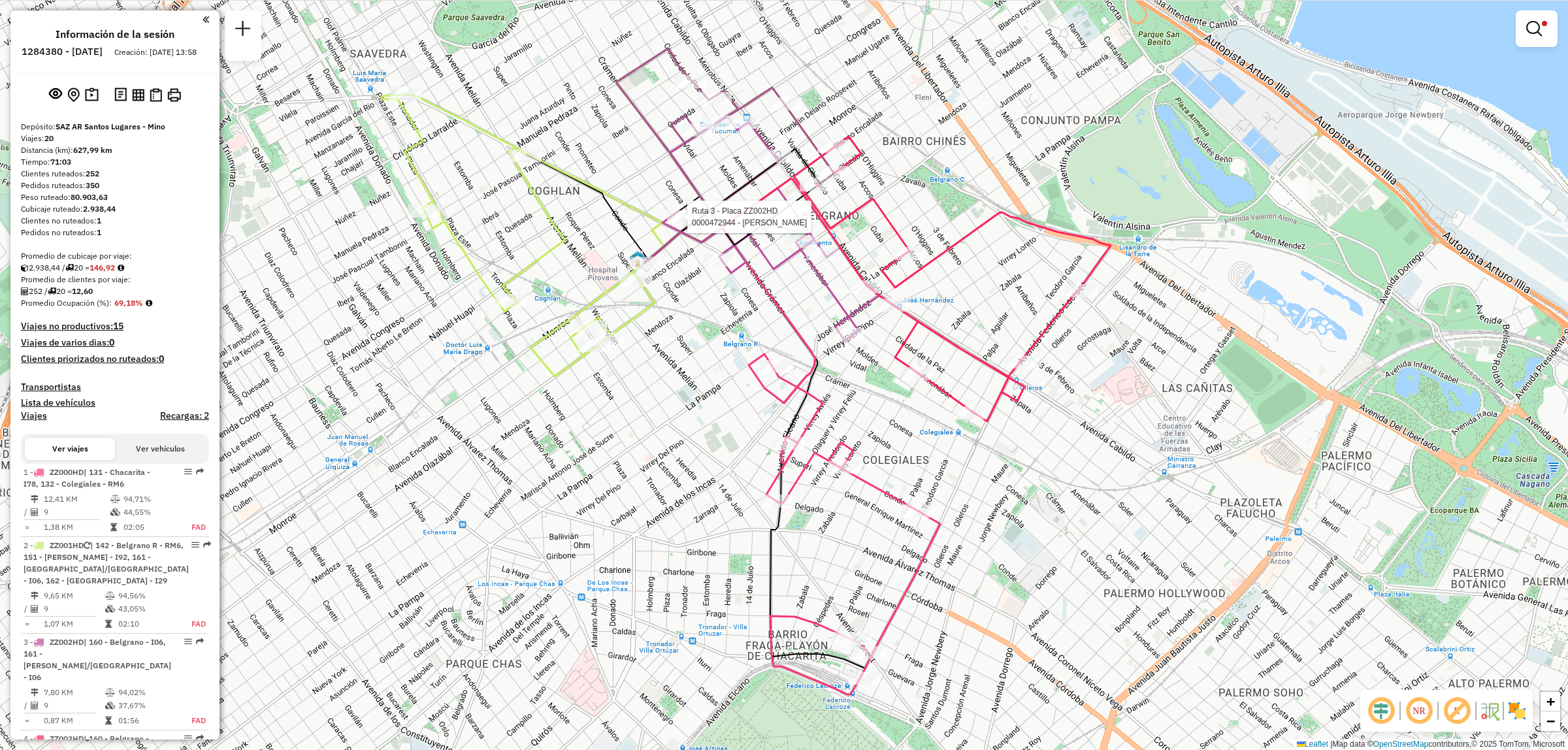
click at [681, 223] on div at bounding box center [684, 217] width 32 height 13
select select "**********"
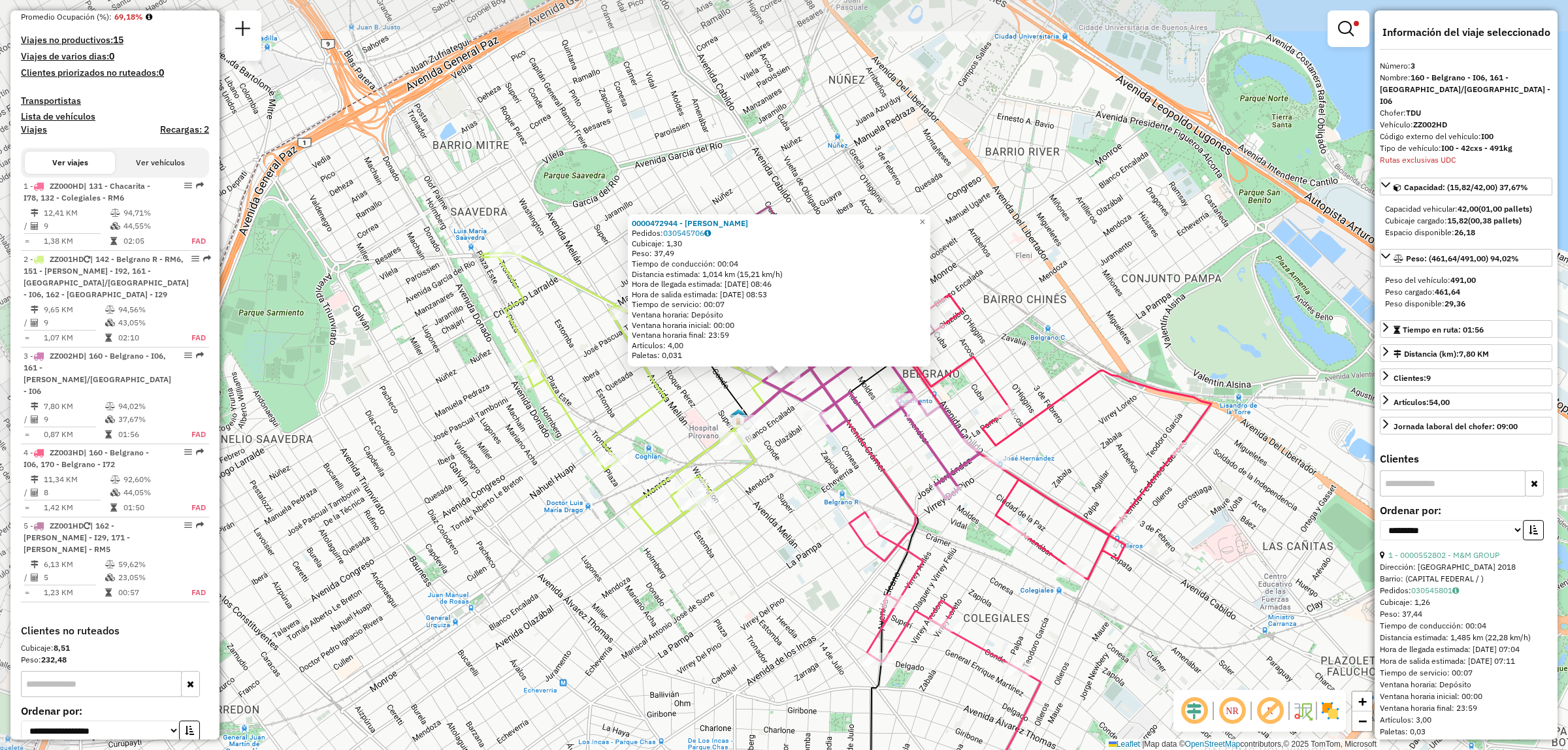
scroll to position [412, 0]
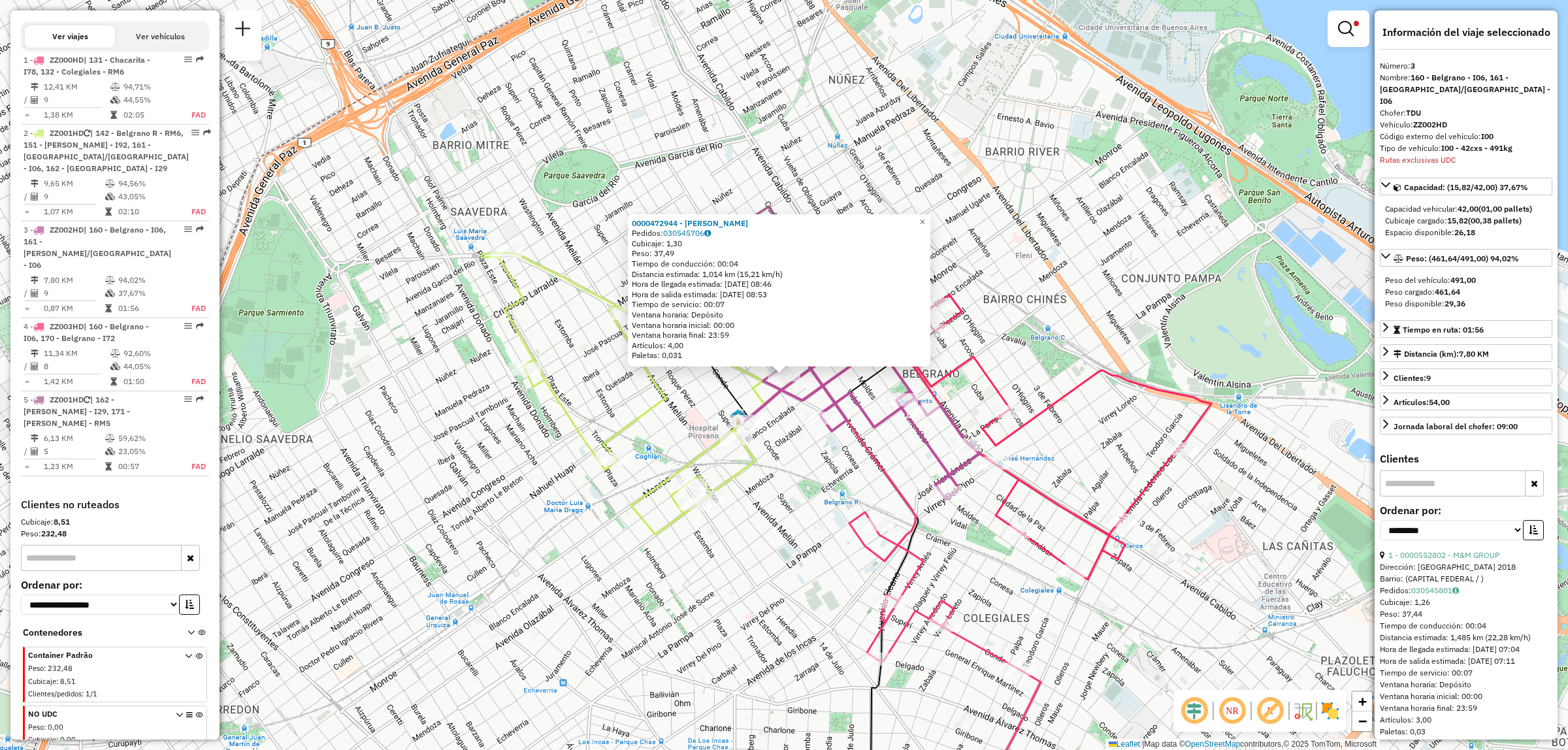
click at [609, 248] on div "0000472944 - [PERSON_NAME] Pedidos: 030545706 Cubicaje: 1,30 Peso: 37,49 Tiempo…" at bounding box center [784, 375] width 1568 height 750
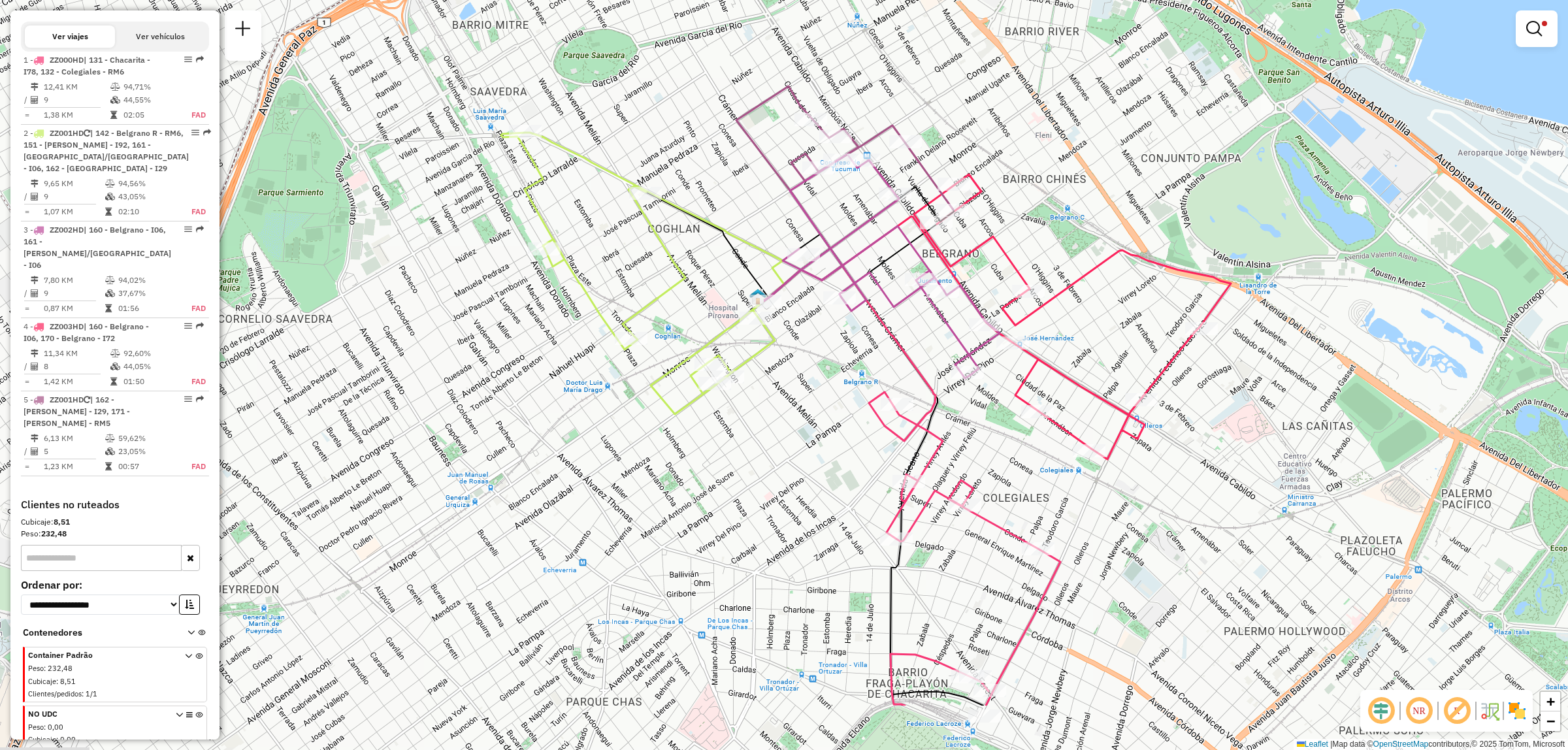
drag, startPoint x: 905, startPoint y: 593, endPoint x: 916, endPoint y: 497, distance: 96.6
click at [916, 498] on icon at bounding box center [973, 556] width 174 height 299
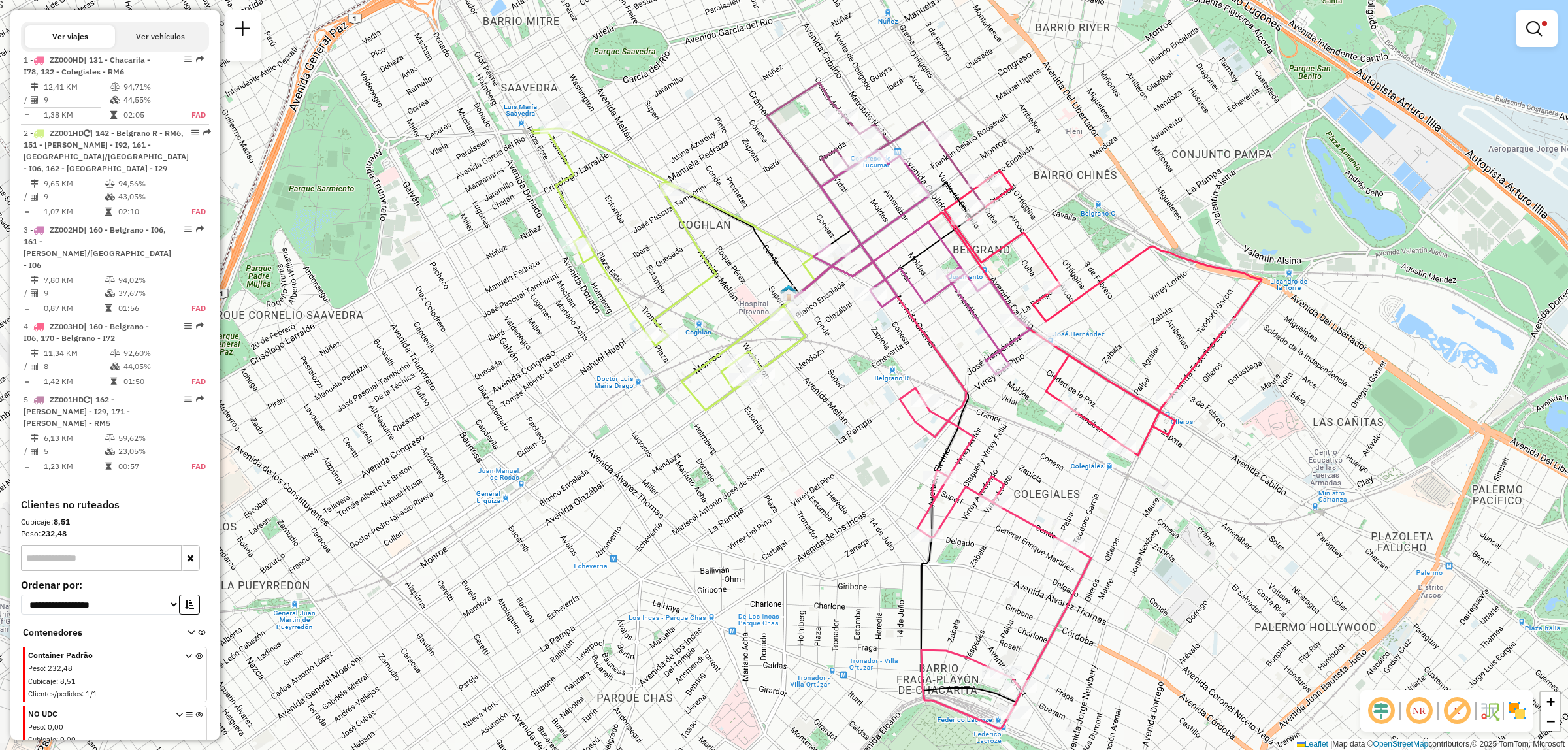
drag, startPoint x: 991, startPoint y: 565, endPoint x: 984, endPoint y: 615, distance: 50.5
click at [984, 615] on div "Limpiar filtros Ventana de servicio Día de servicio Capacidad Transportistas Ve…" at bounding box center [784, 375] width 1568 height 750
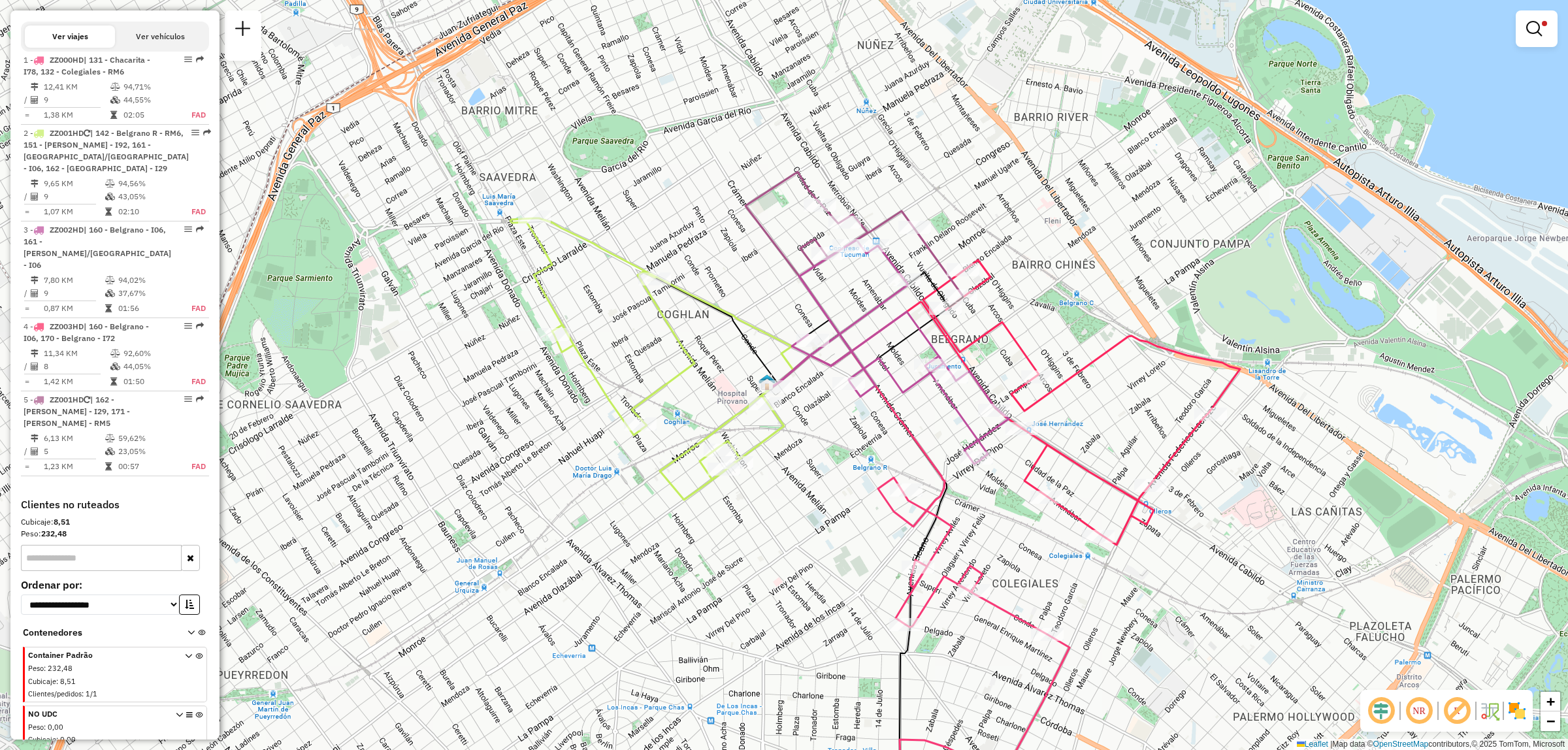
drag, startPoint x: 1015, startPoint y: 641, endPoint x: 987, endPoint y: 652, distance: 30.1
click at [998, 694] on div "Limpiar filtros Ventana de servicio Día de servicio Capacidad Transportistas Ve…" at bounding box center [784, 375] width 1568 height 750
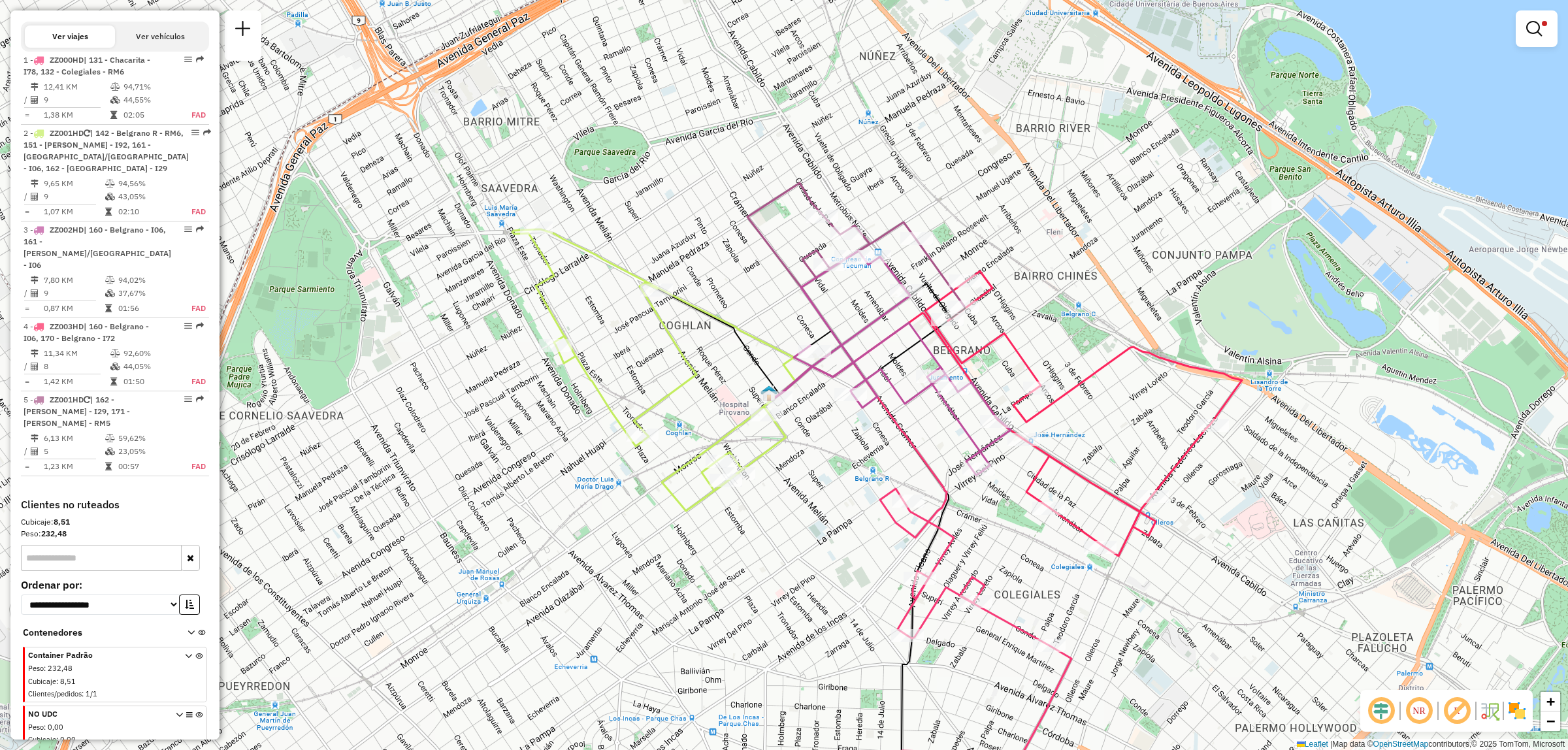
drag, startPoint x: 997, startPoint y: 548, endPoint x: 991, endPoint y: 609, distance: 61.3
click at [994, 616] on div "Limpiar filtros Ventana de servicio Día de servicio Capacidad Transportistas Ve…" at bounding box center [784, 375] width 1568 height 750
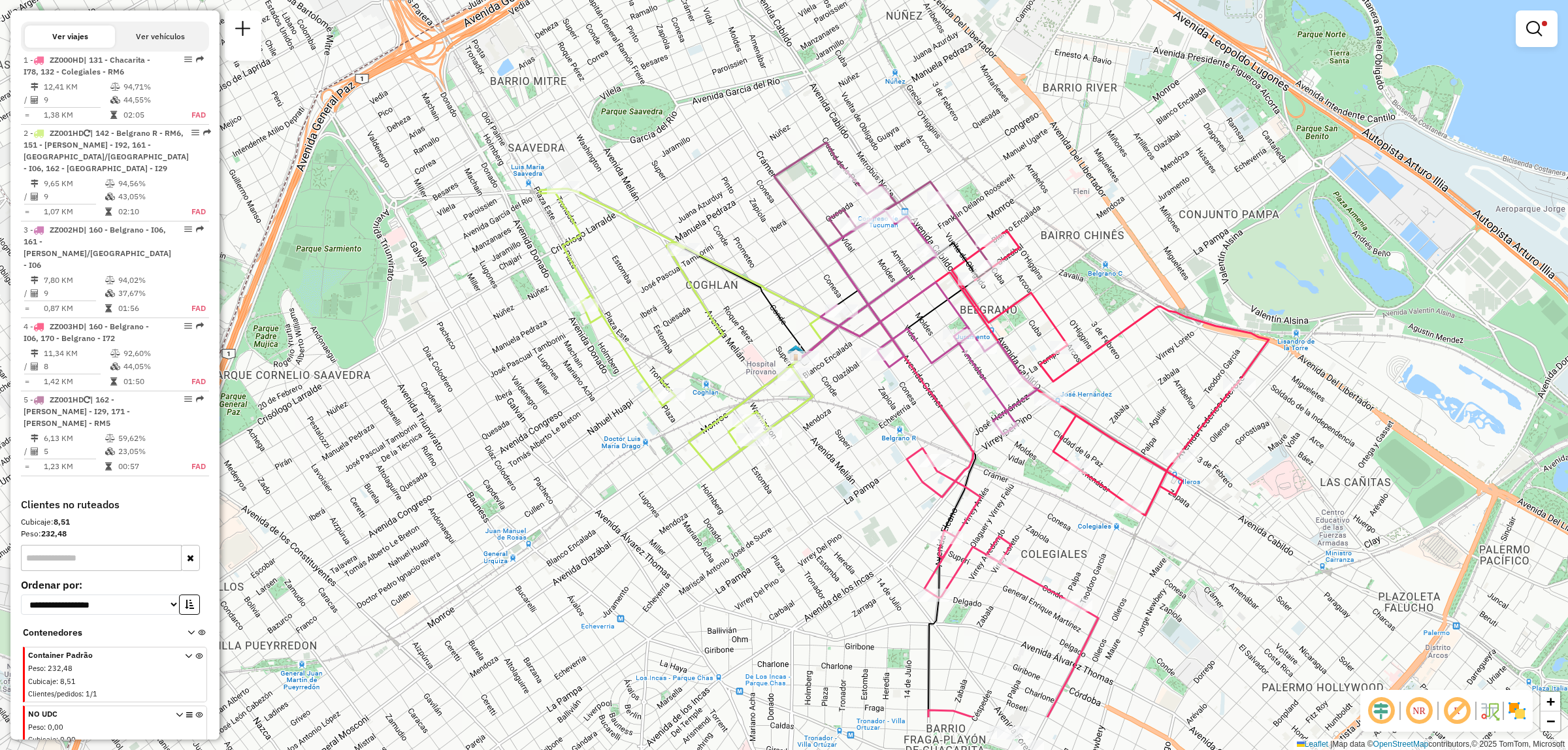
drag, startPoint x: 920, startPoint y: 613, endPoint x: 951, endPoint y: 498, distance: 119.1
click at [951, 498] on icon at bounding box center [888, 511] width 175 height 413
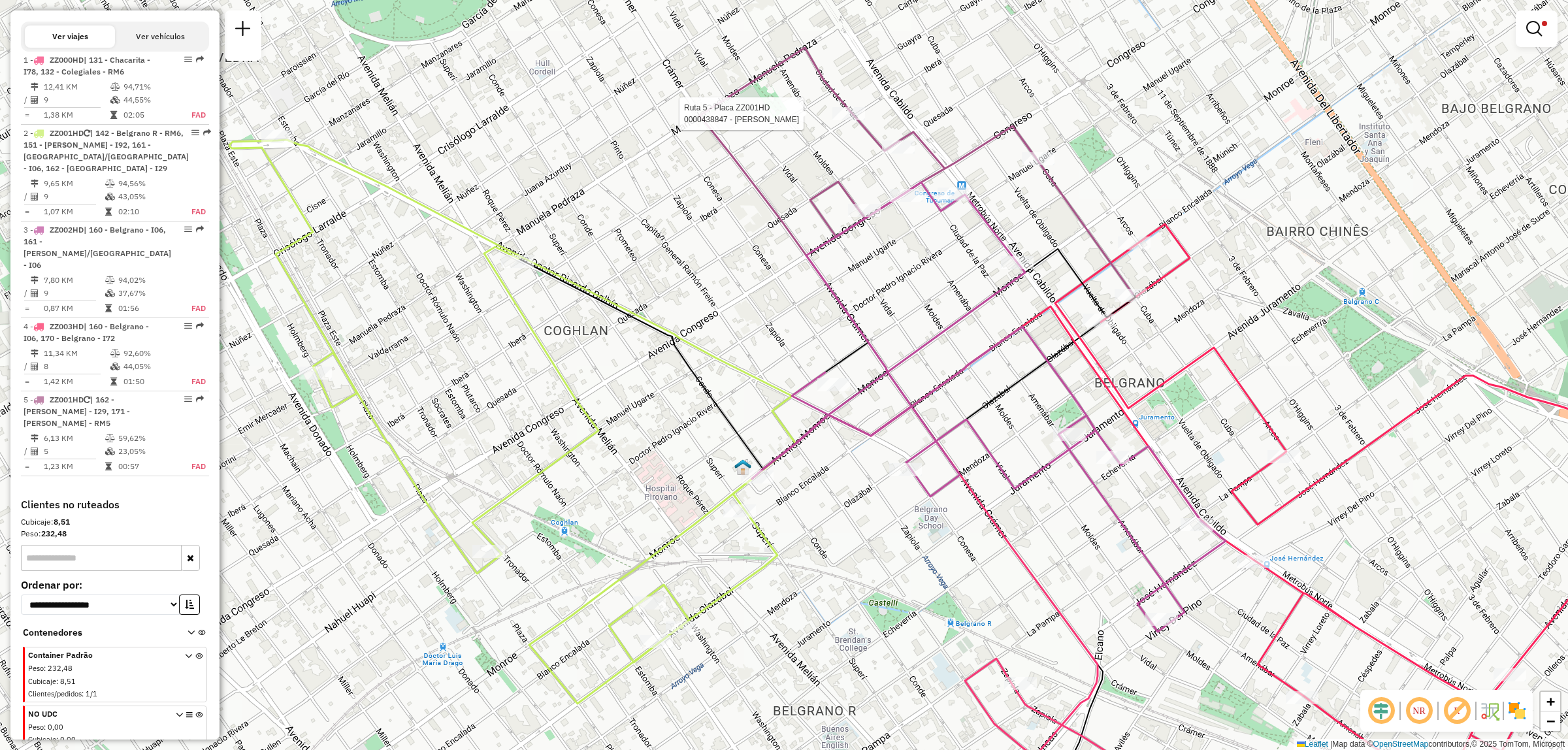
click at [834, 120] on div at bounding box center [849, 113] width 32 height 13
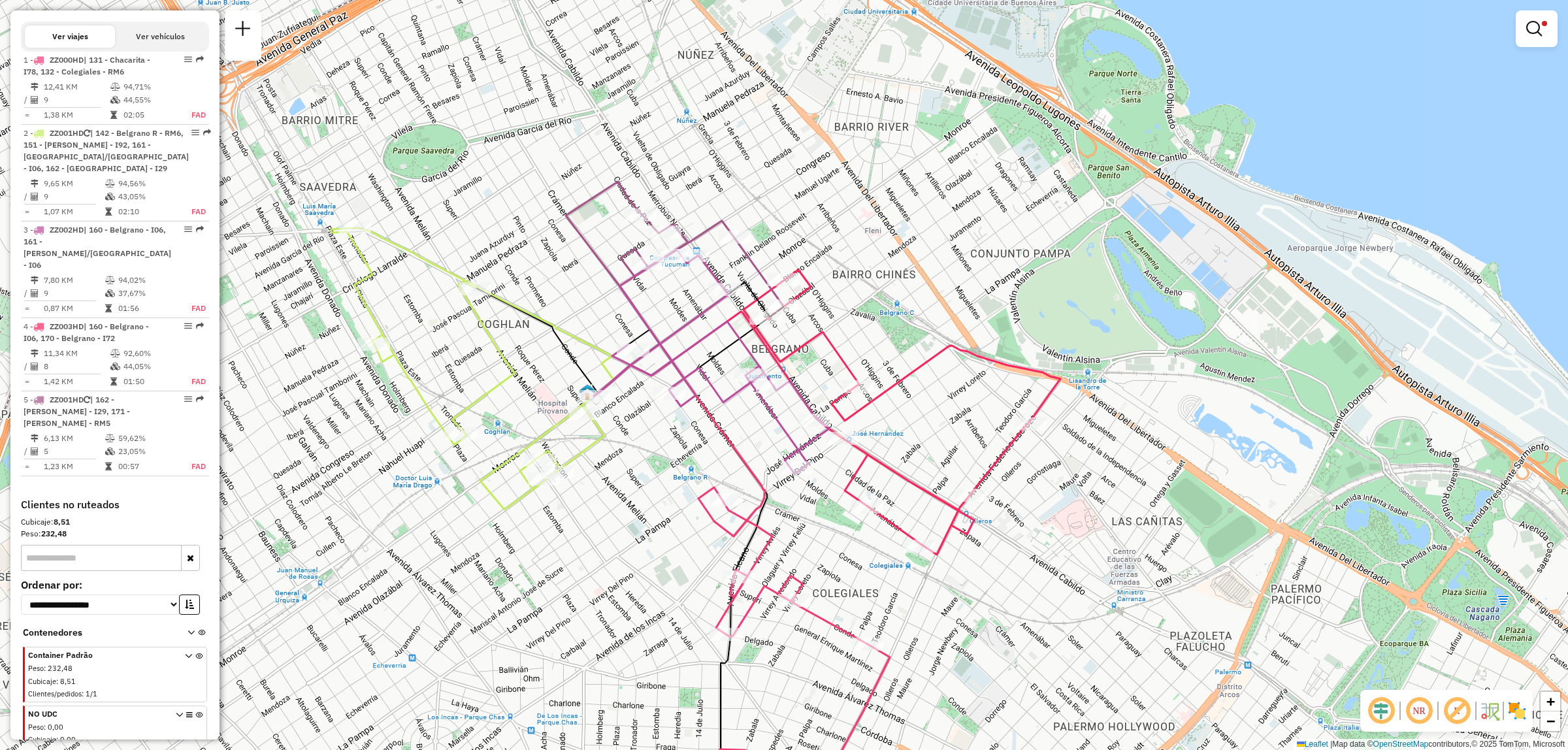
drag, startPoint x: 662, startPoint y: 407, endPoint x: 483, endPoint y: 291, distance: 213.3
click at [483, 291] on icon at bounding box center [537, 343] width 122 height 110
